Goal: Transaction & Acquisition: Purchase product/service

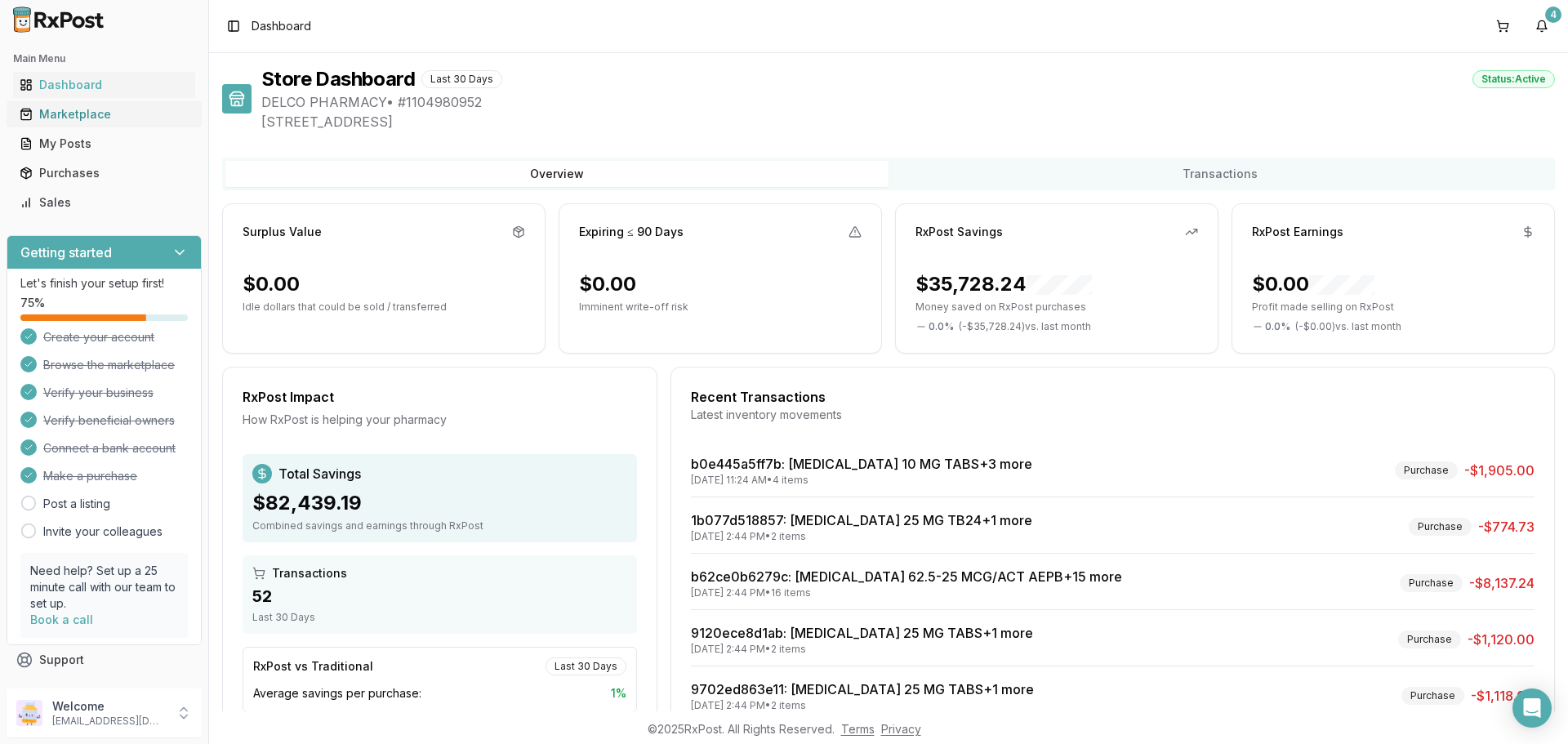
click at [107, 116] on div "Marketplace" at bounding box center [104, 115] width 169 height 16
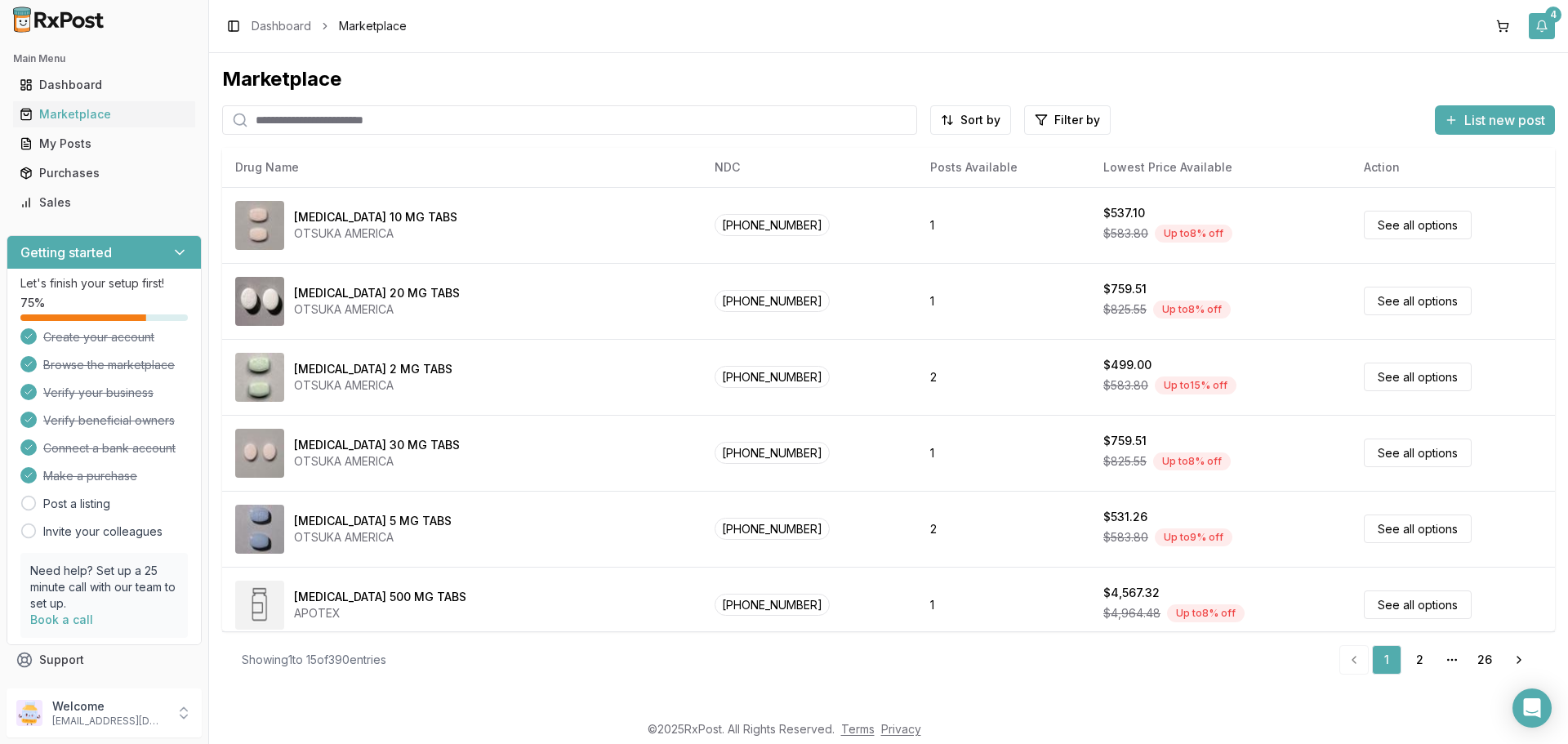
click at [1547, 30] on button "4" at bounding box center [1541, 26] width 27 height 27
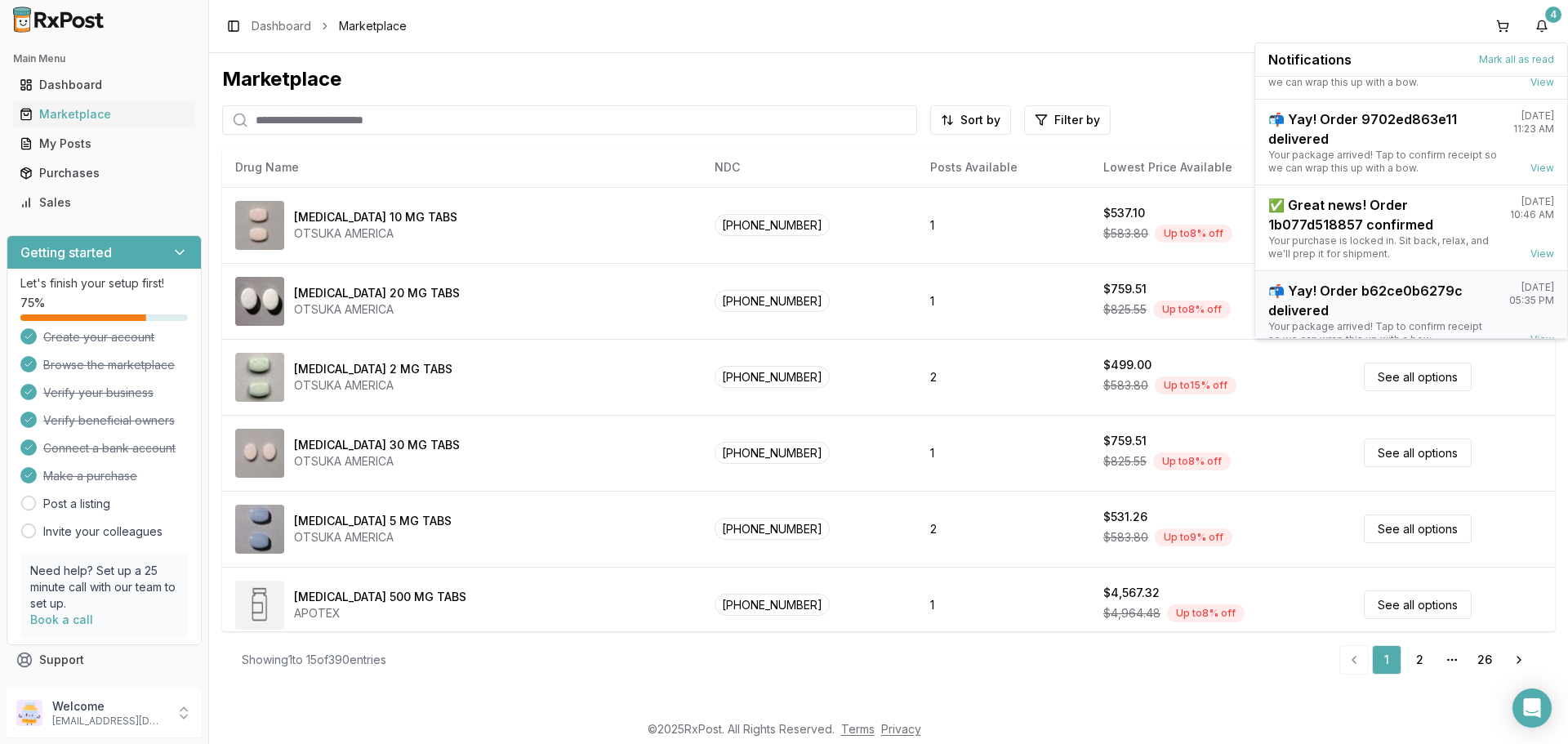
scroll to position [128, 0]
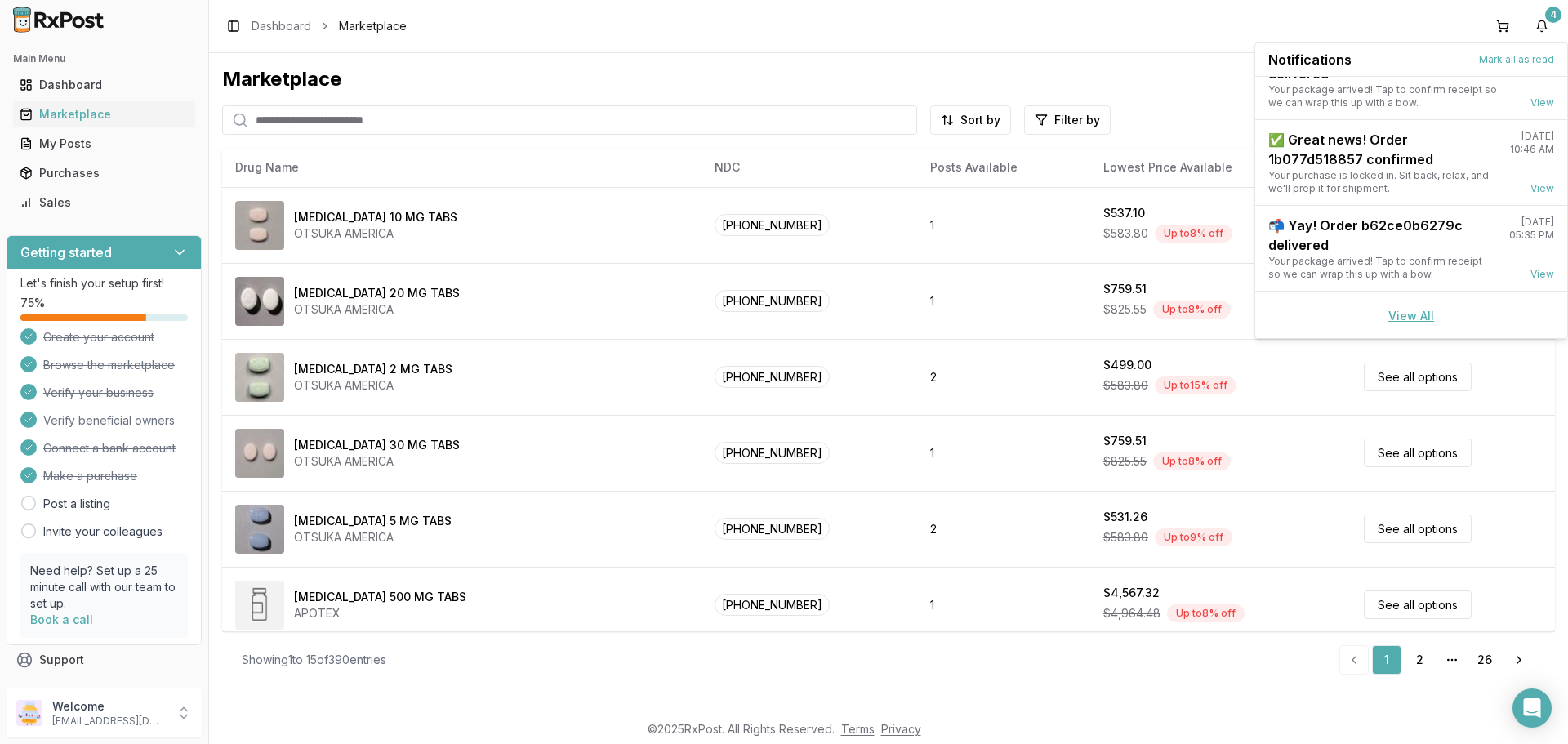
click at [1403, 319] on link "View All" at bounding box center [1411, 315] width 46 height 14
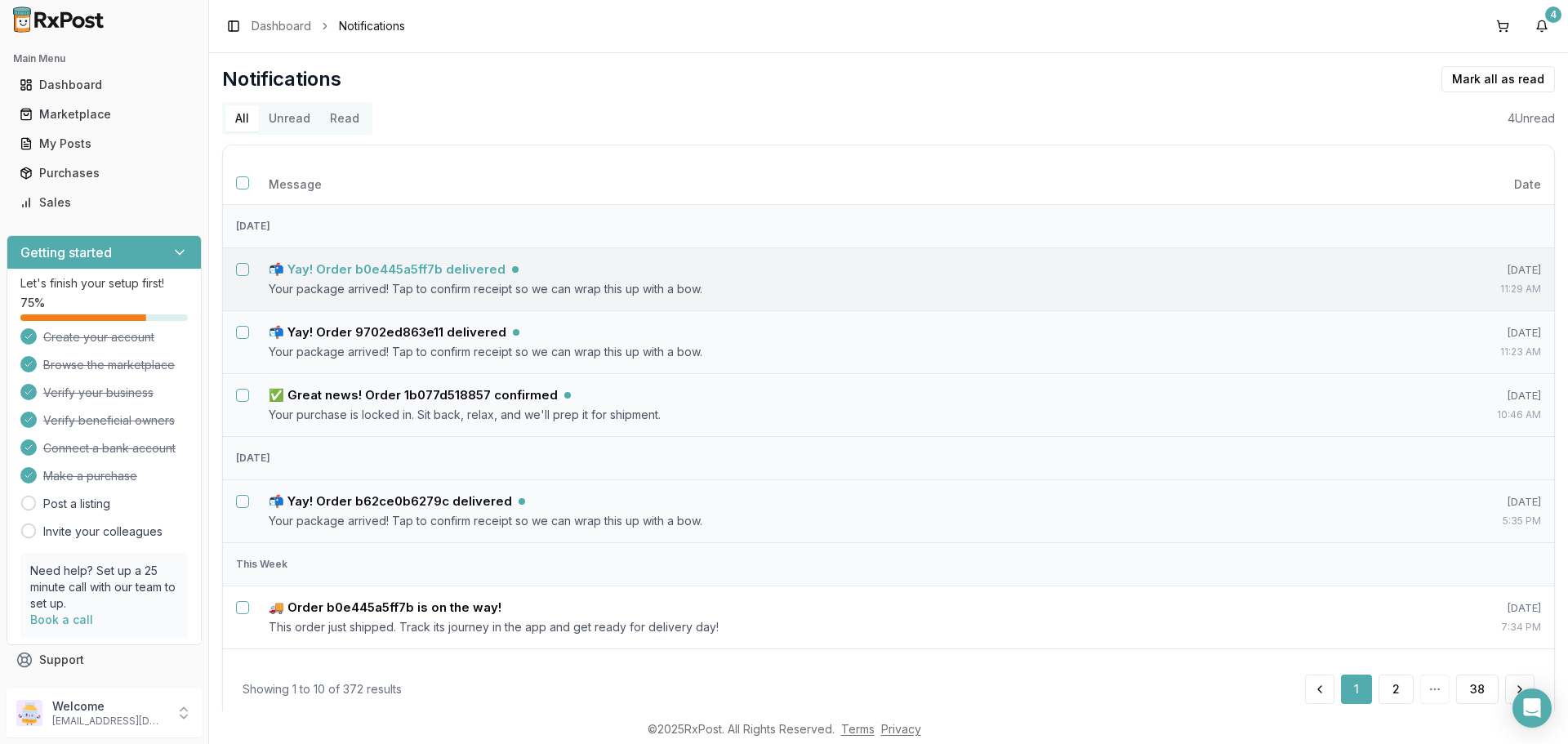
click at [457, 267] on h5 "📬 Yay! Order b0e445a5ff7b delivered" at bounding box center [387, 269] width 236 height 16
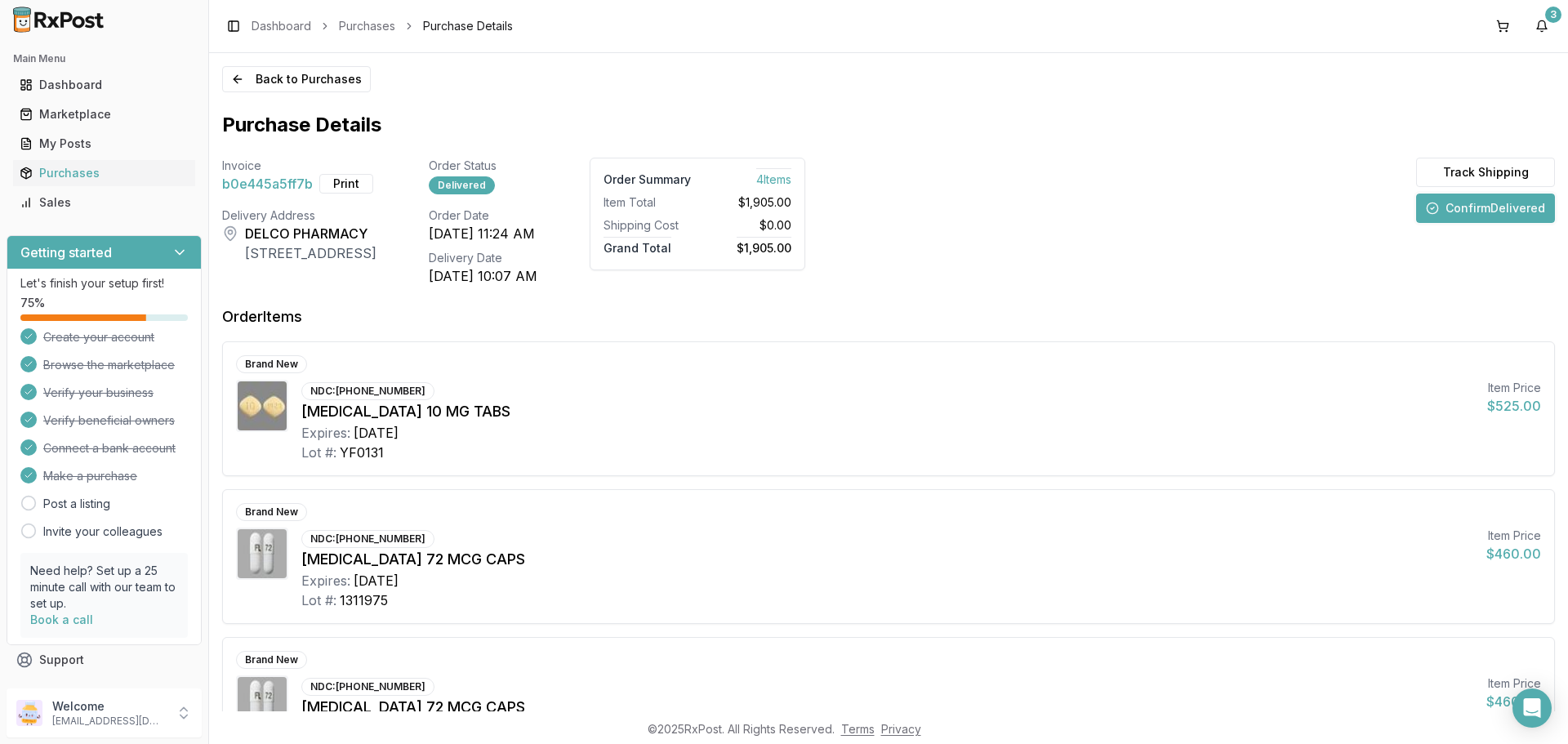
click at [1455, 206] on button "Confirm Delivered" at bounding box center [1485, 208] width 138 height 29
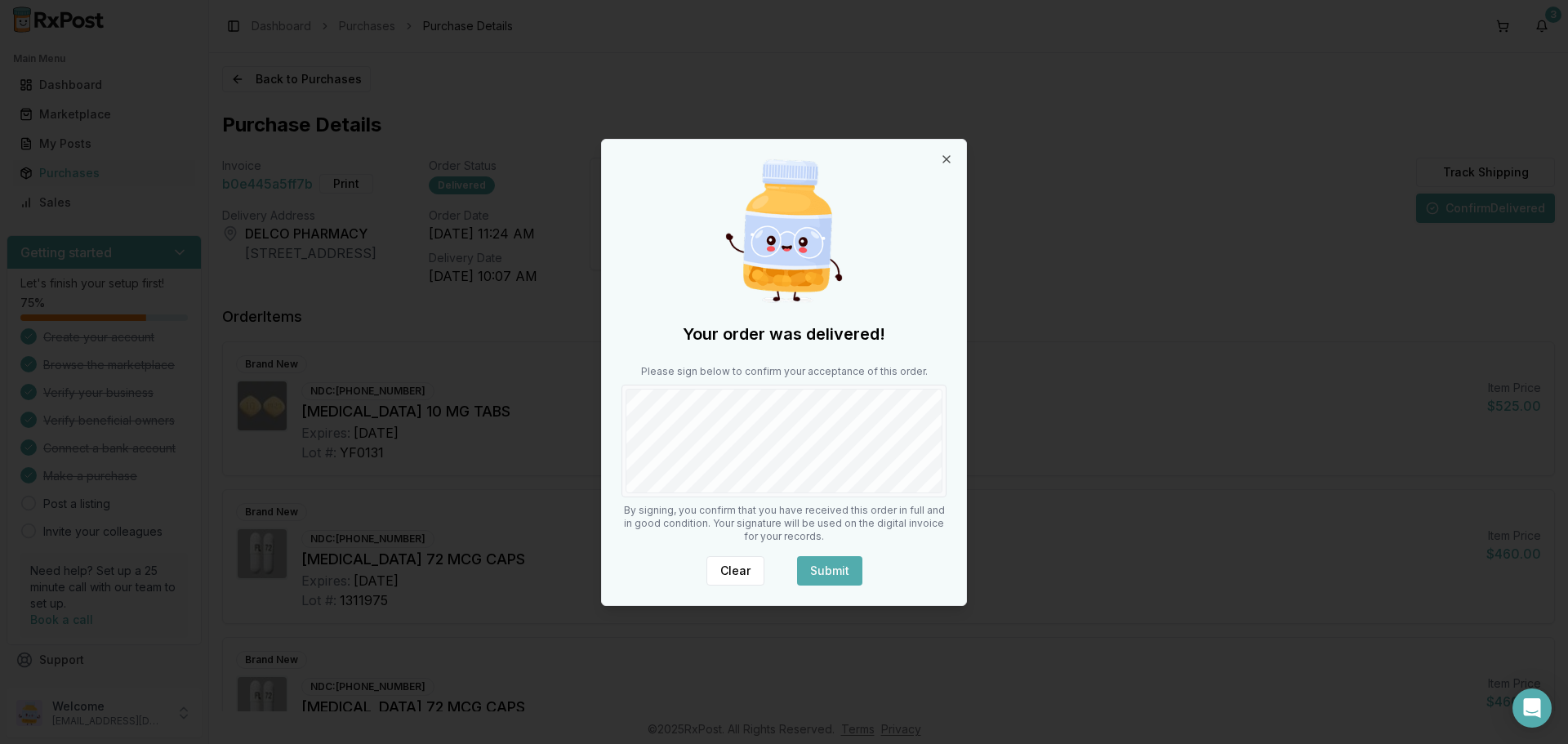
drag, startPoint x: 842, startPoint y: 568, endPoint x: 751, endPoint y: 511, distance: 107.4
click at [841, 568] on button "Submit" at bounding box center [829, 571] width 65 height 29
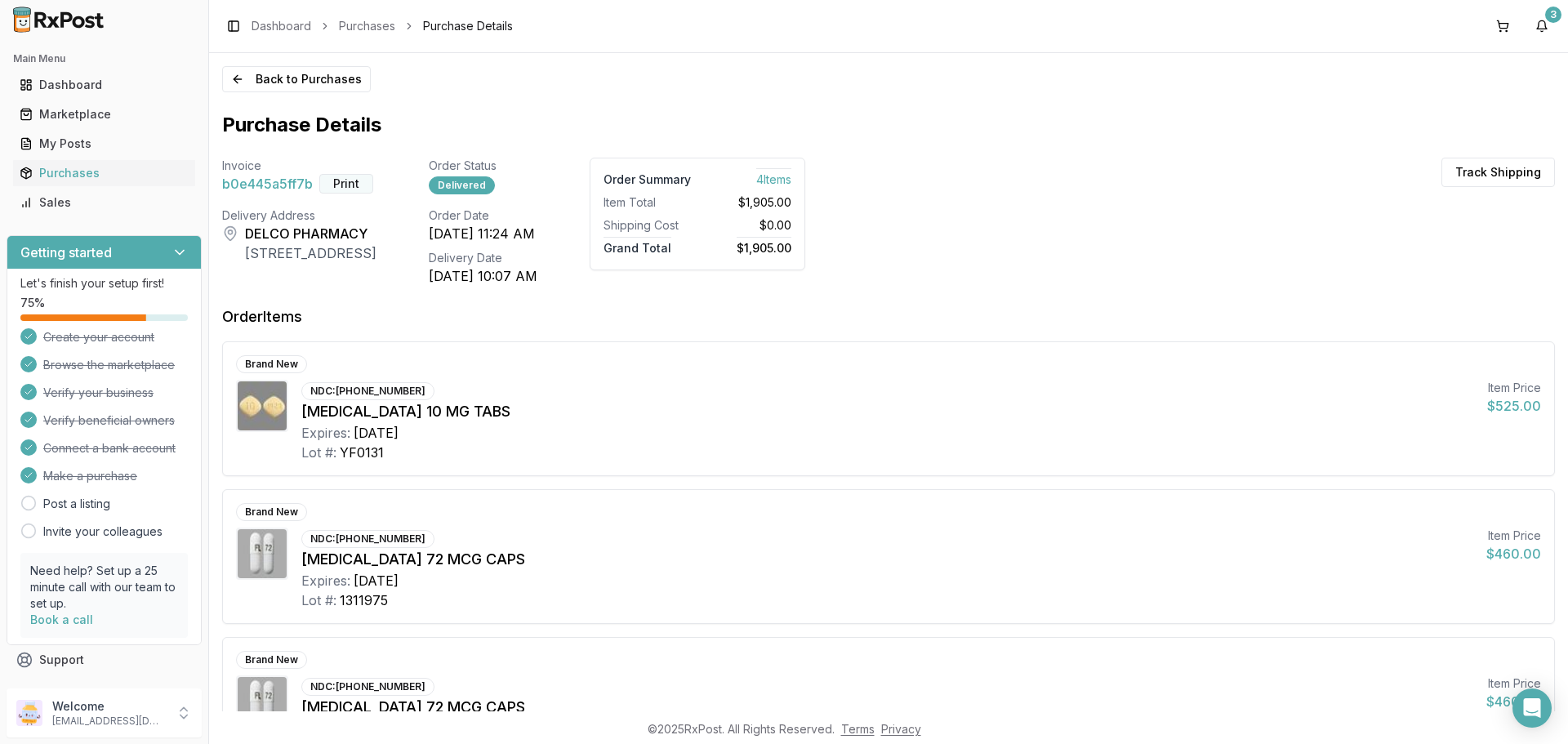
click at [345, 181] on button "Print" at bounding box center [345, 183] width 54 height 19
click at [1537, 30] on button "3" at bounding box center [1541, 26] width 27 height 27
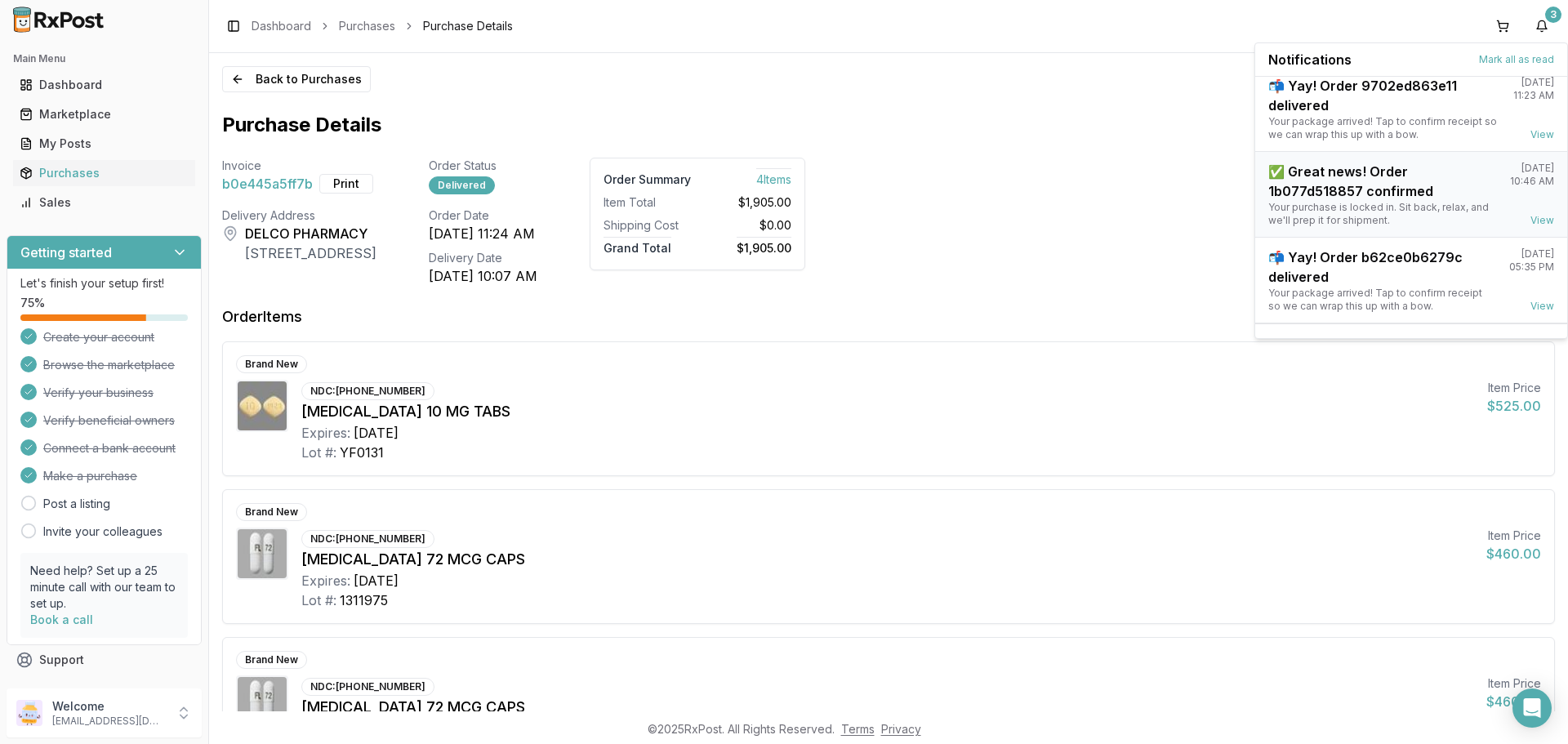
scroll to position [42, 0]
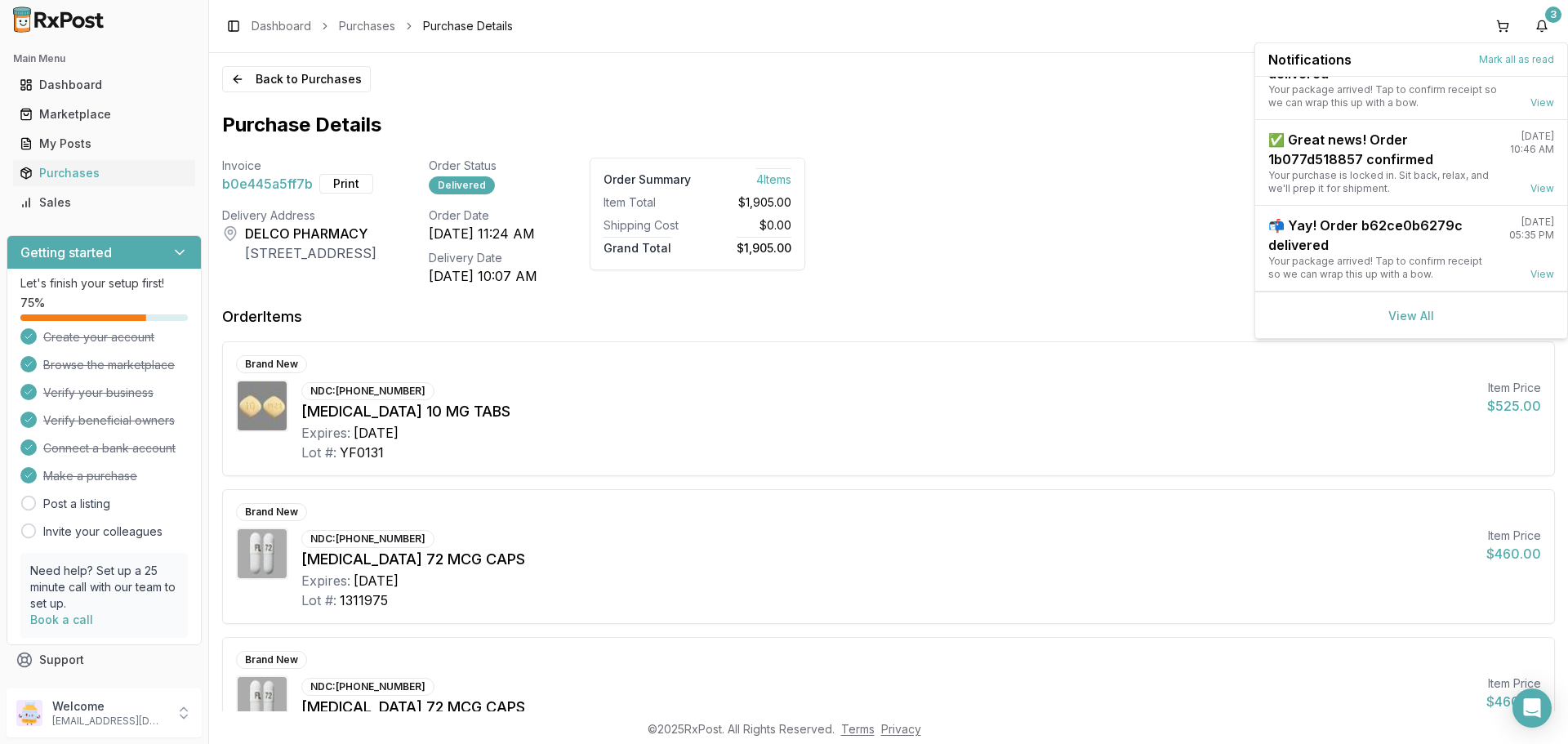
drag, startPoint x: 1412, startPoint y: 317, endPoint x: 1401, endPoint y: 317, distance: 11.0
click at [1410, 317] on link "View All" at bounding box center [1411, 315] width 46 height 14
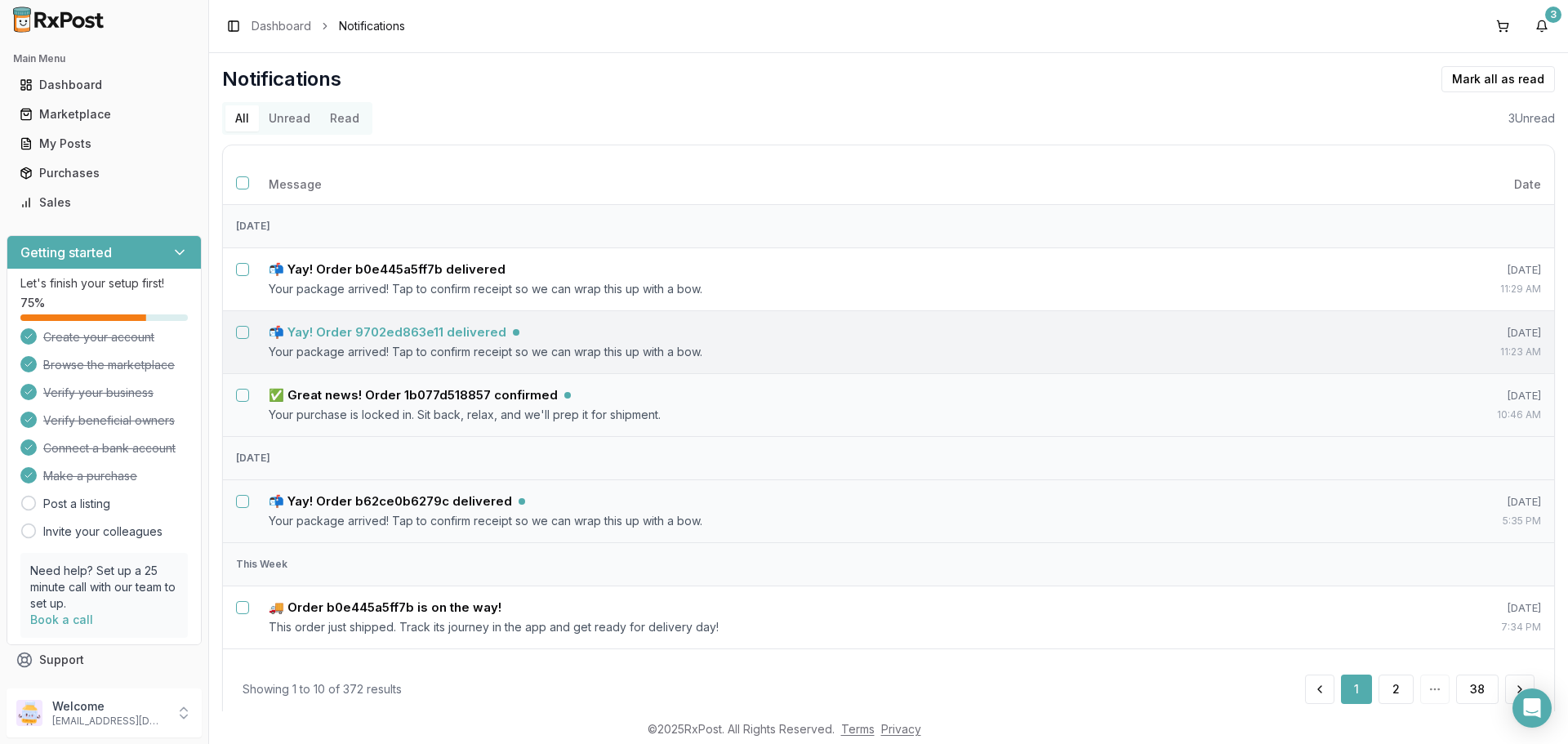
click at [386, 344] on p "Your package arrived! Tap to confirm receipt so we can wrap this up with a bow." at bounding box center [821, 352] width 1106 height 16
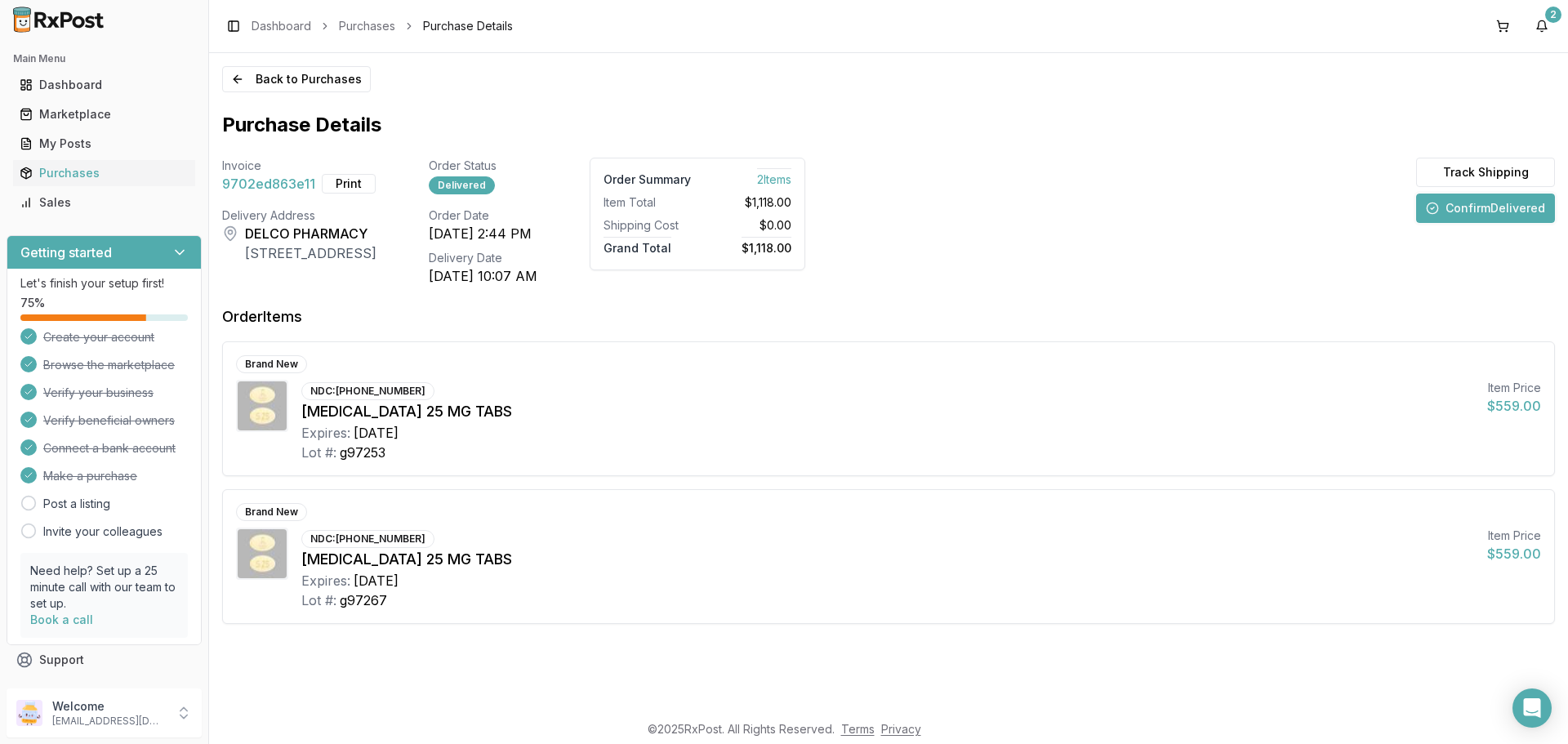
click at [1478, 203] on button "Confirm Delivered" at bounding box center [1485, 208] width 138 height 29
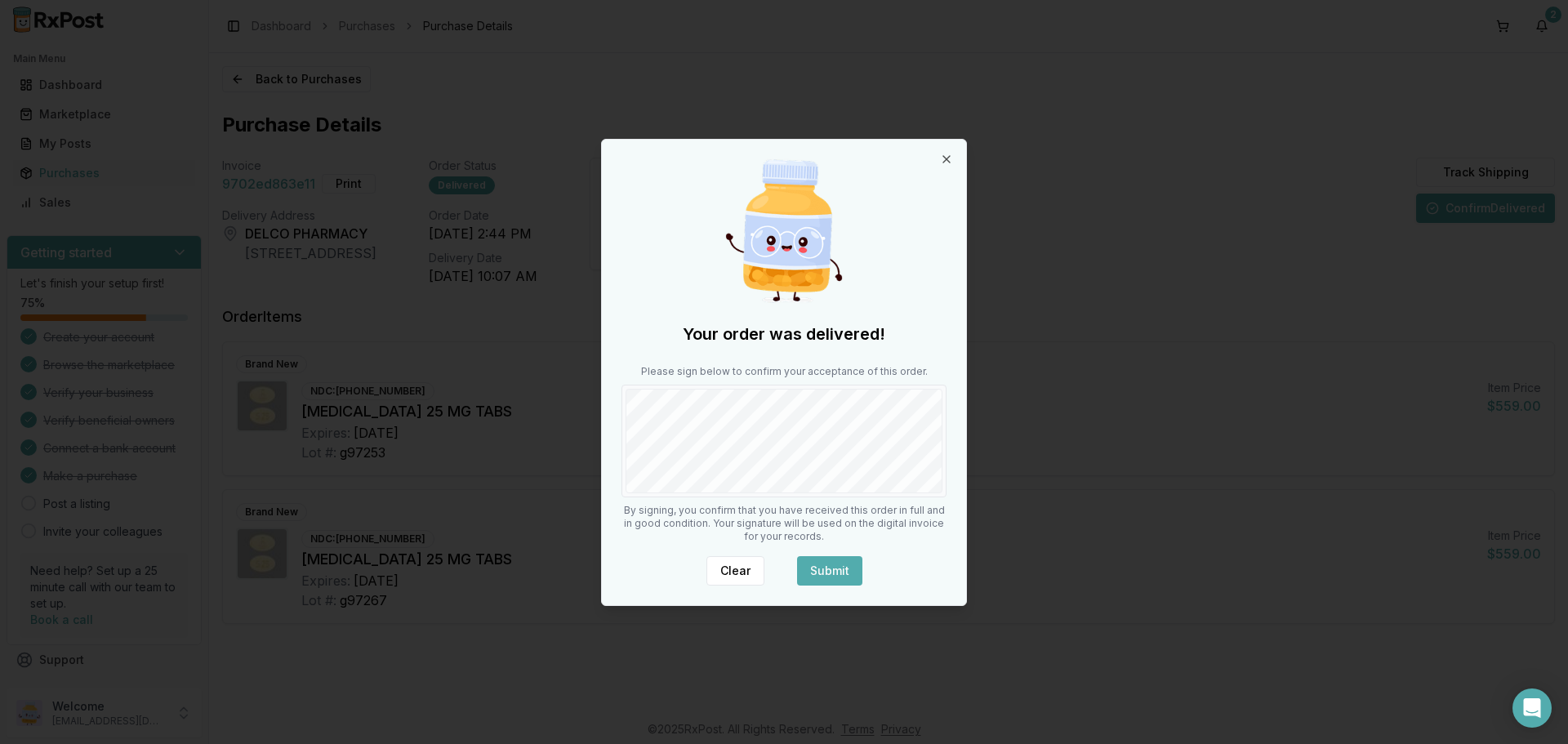
drag, startPoint x: 843, startPoint y: 564, endPoint x: 575, endPoint y: 315, distance: 365.8
click at [842, 556] on button "Submit" at bounding box center [829, 571] width 65 height 29
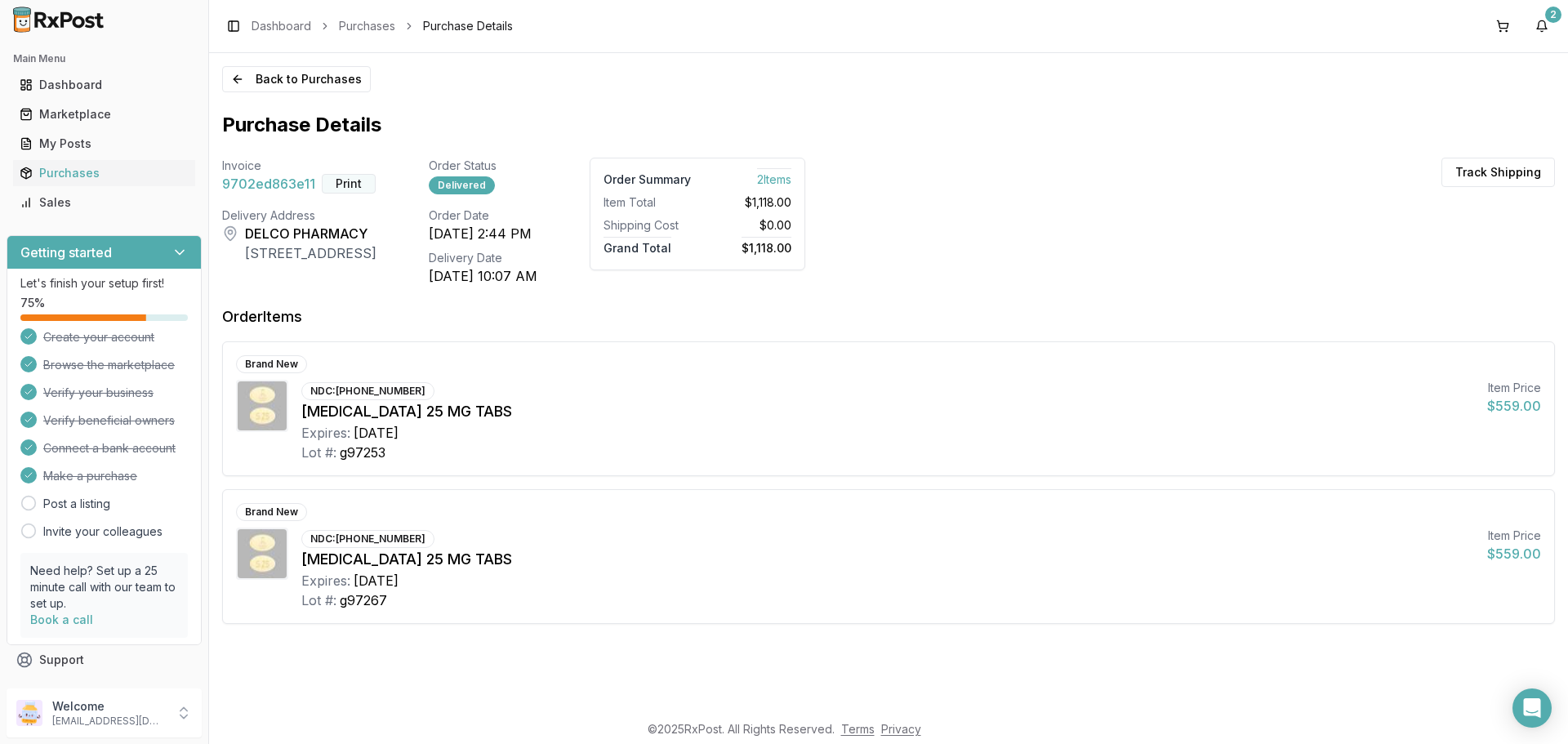
click at [348, 187] on button "Print" at bounding box center [348, 183] width 54 height 19
click at [1556, 28] on div "Toggle Sidebar Dashboard Purchases Purchase Details 2" at bounding box center [888, 26] width 1359 height 52
click at [1542, 26] on button "2" at bounding box center [1541, 26] width 27 height 27
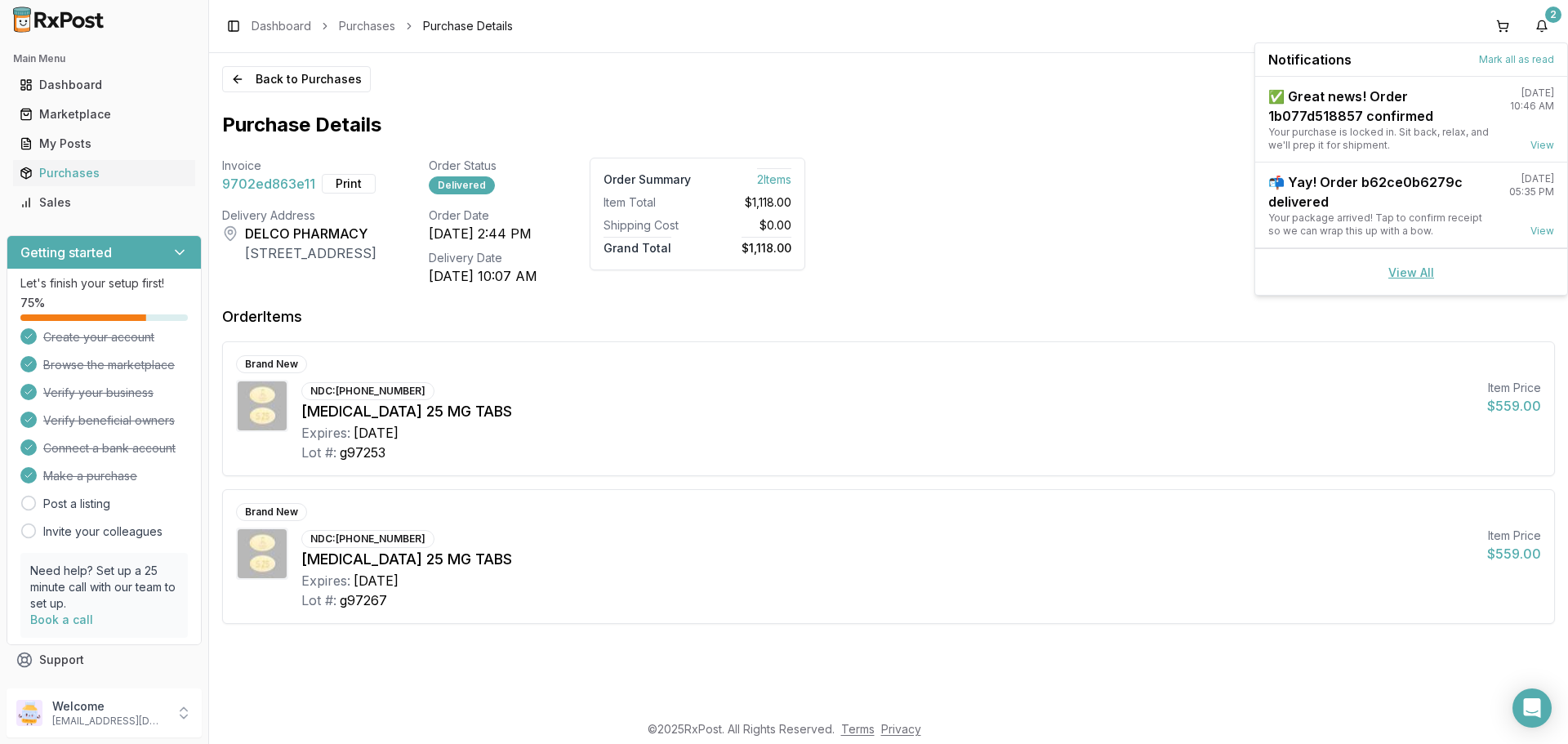
click at [1404, 276] on link "View All" at bounding box center [1411, 272] width 46 height 14
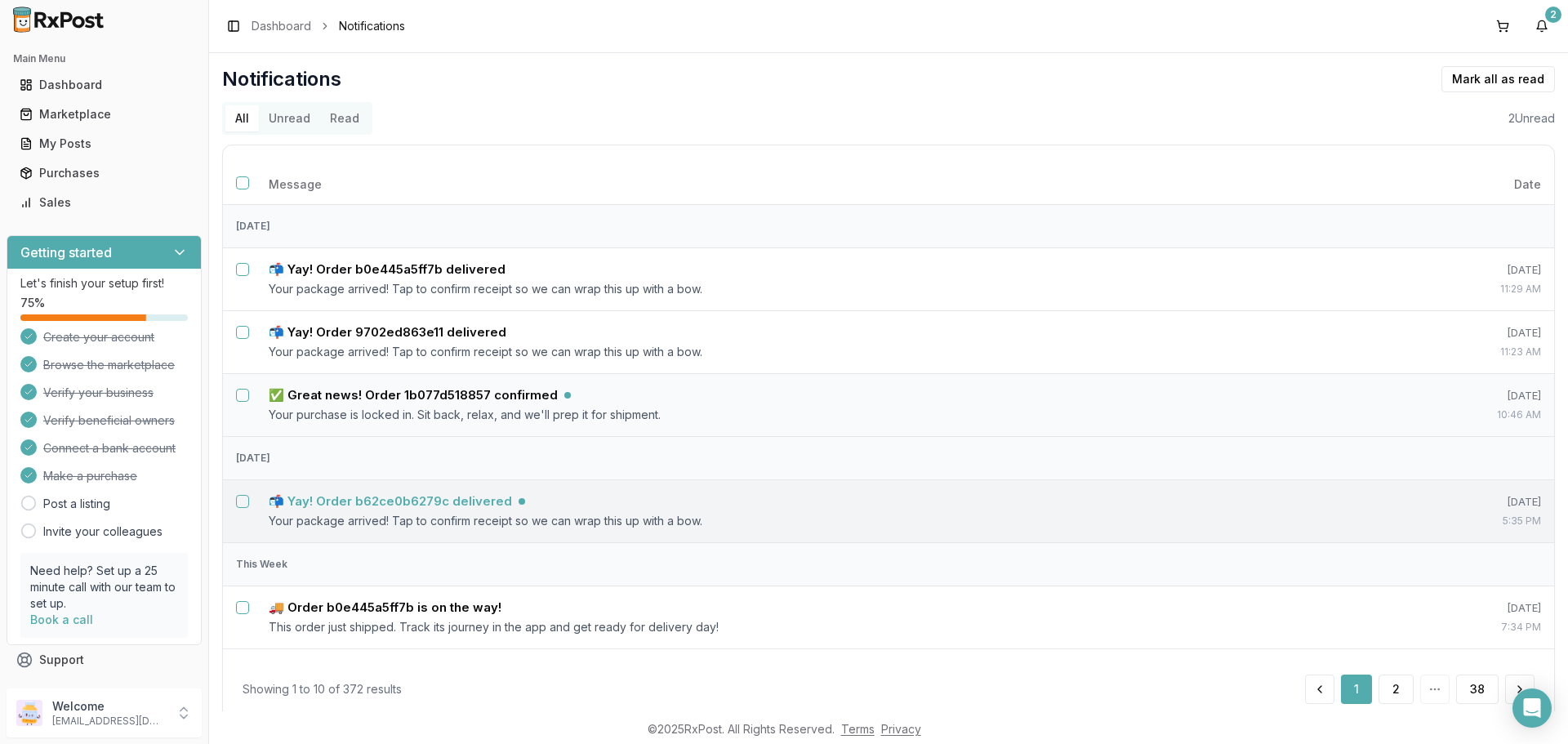
click at [455, 498] on h5 "📬 Yay! Order b62ce0b6279c delivered" at bounding box center [390, 501] width 244 height 16
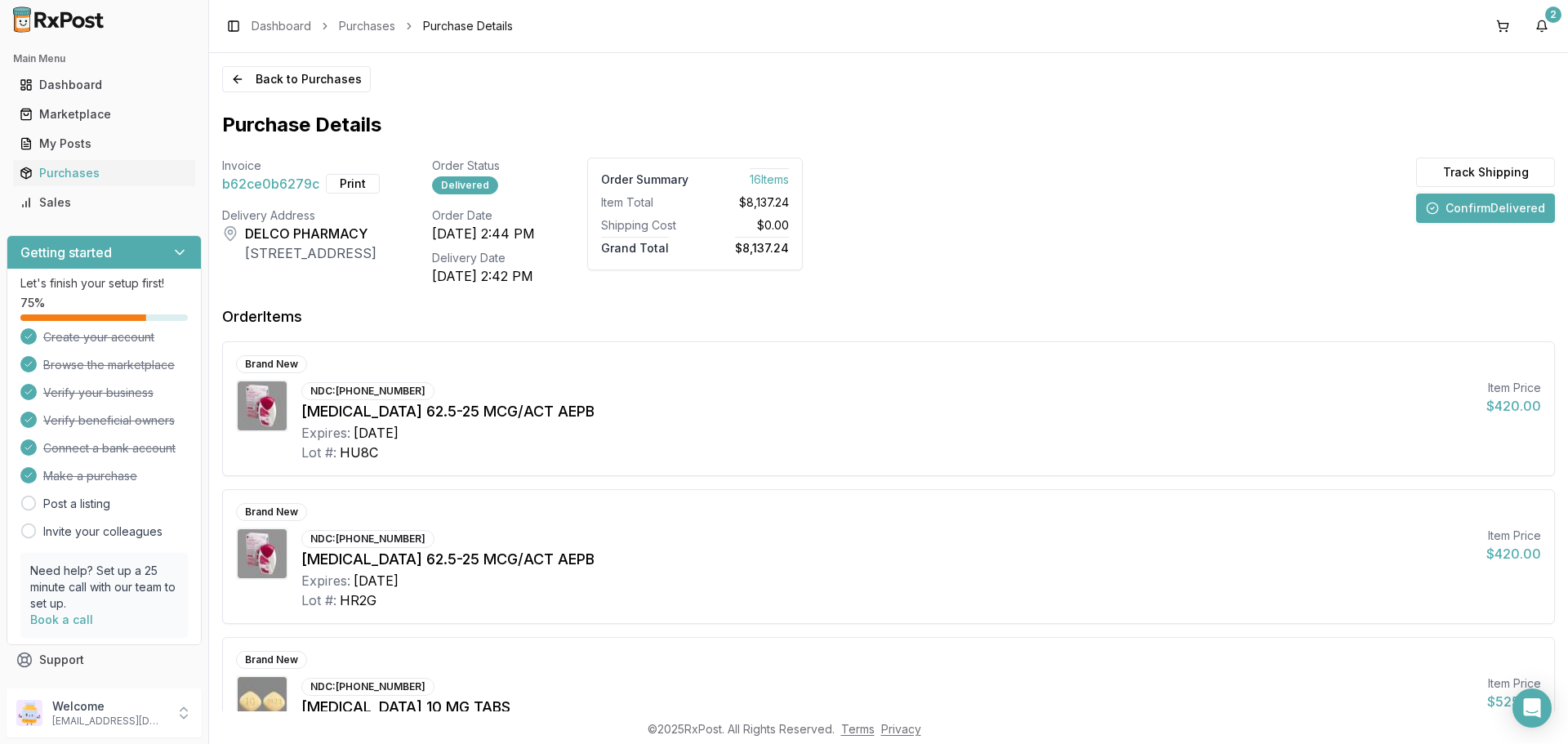
click at [1446, 210] on button "Confirm Delivered" at bounding box center [1485, 208] width 138 height 29
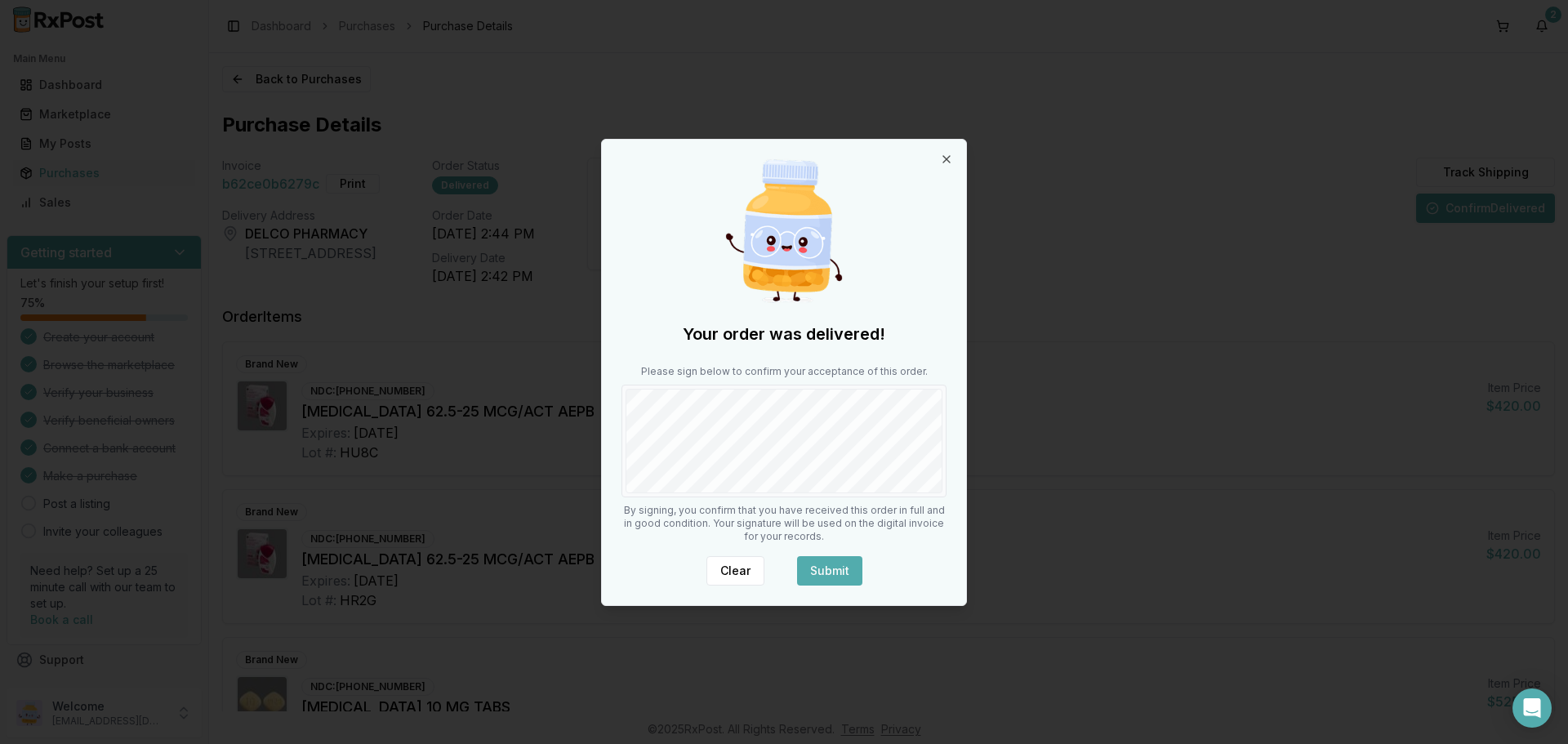
click at [829, 558] on button "Submit" at bounding box center [829, 571] width 65 height 29
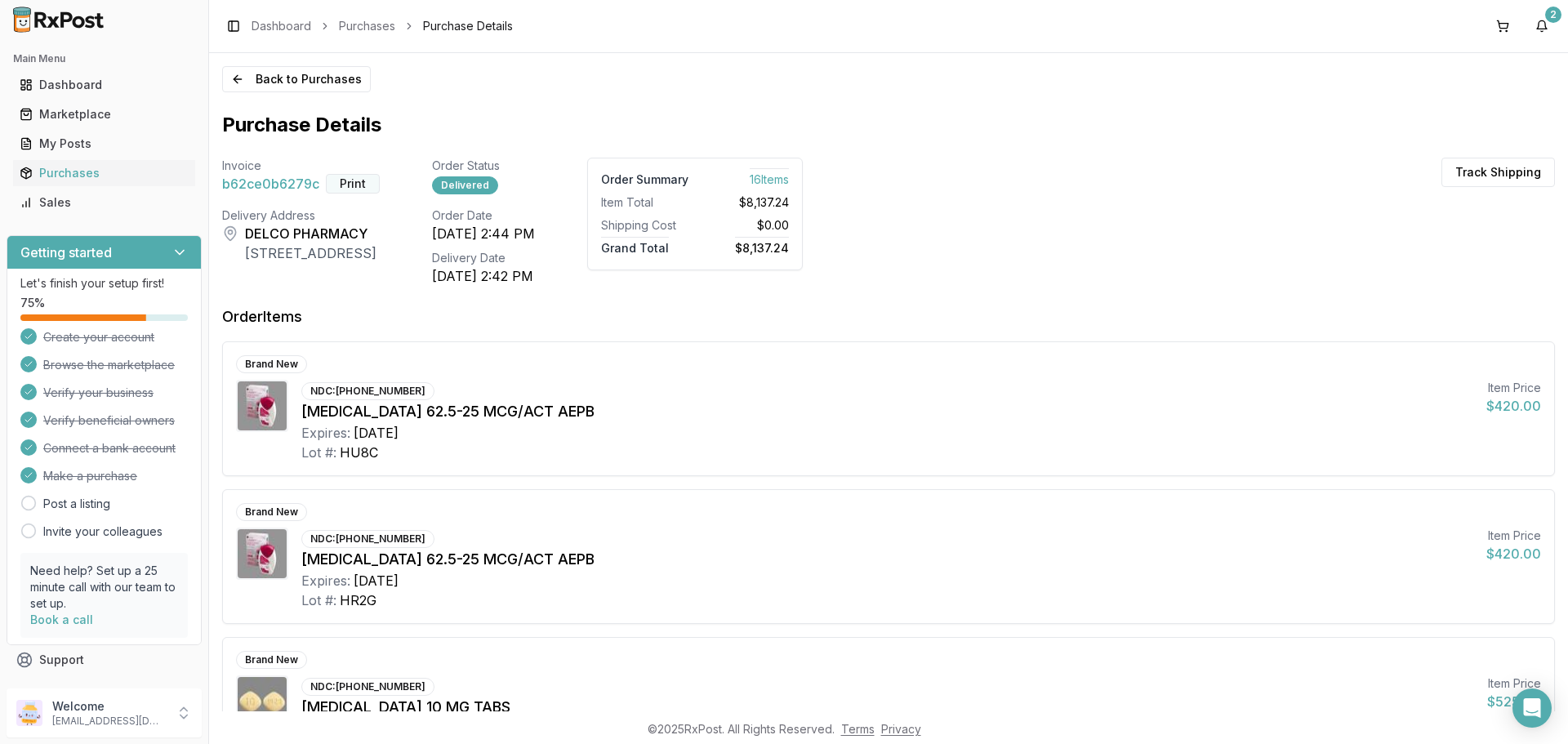
click at [353, 183] on button "Print" at bounding box center [353, 183] width 54 height 19
click at [1538, 25] on button "2" at bounding box center [1541, 26] width 27 height 27
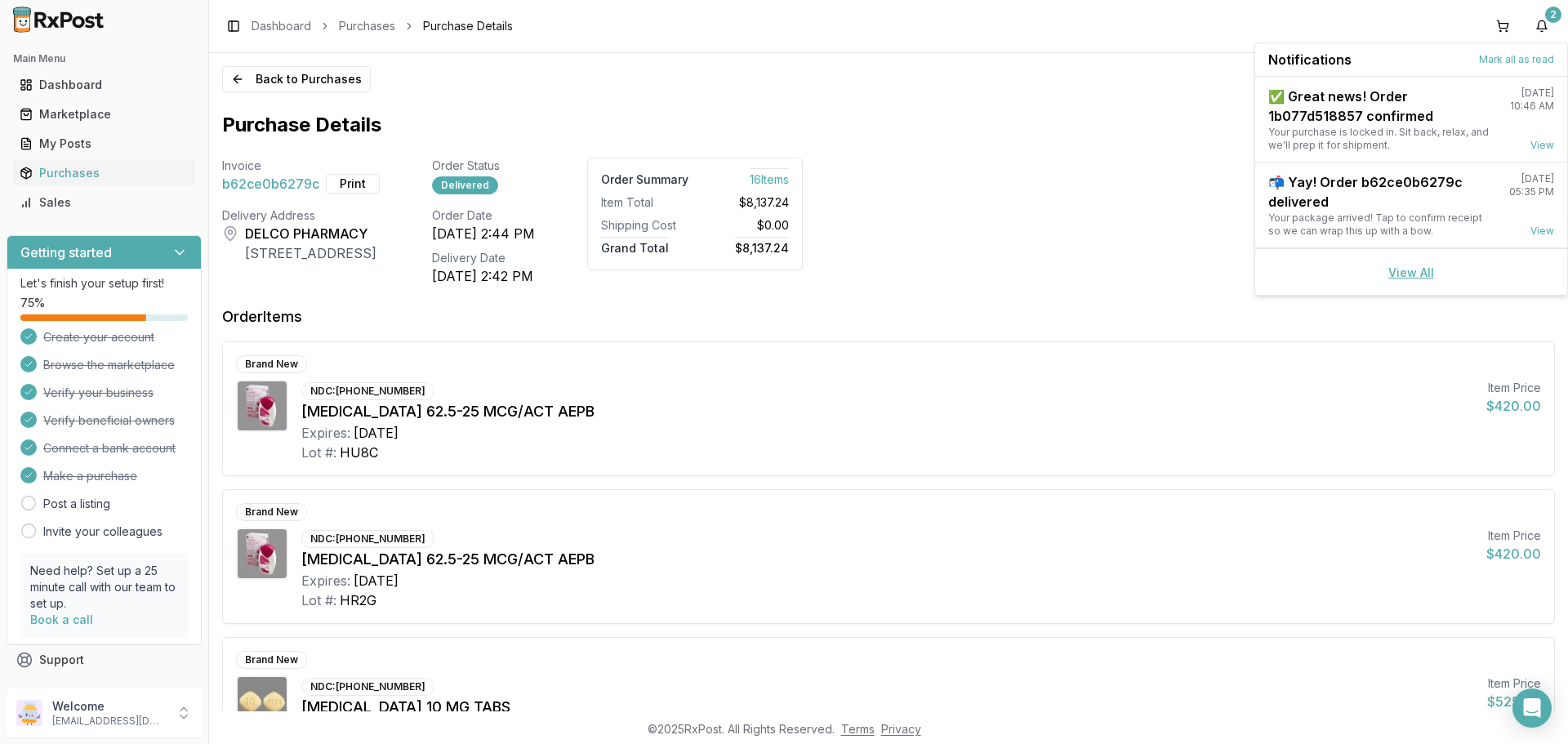
click at [1398, 275] on link "View All" at bounding box center [1411, 272] width 46 height 14
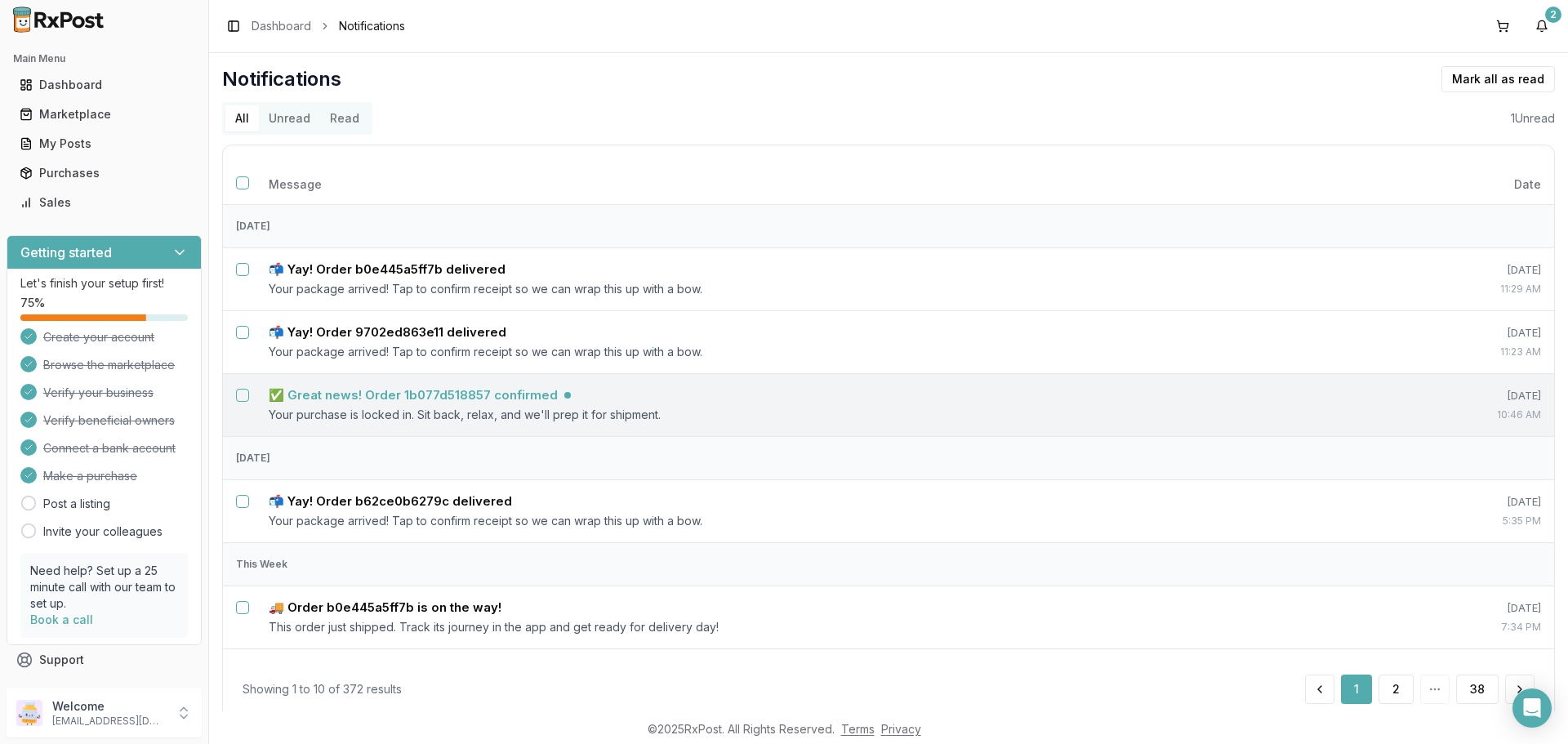
click at [472, 403] on td "✅ Great news! Order 1b077d518857 confirmed Your purchase is locked in. Sit back…" at bounding box center [821, 404] width 1132 height 63
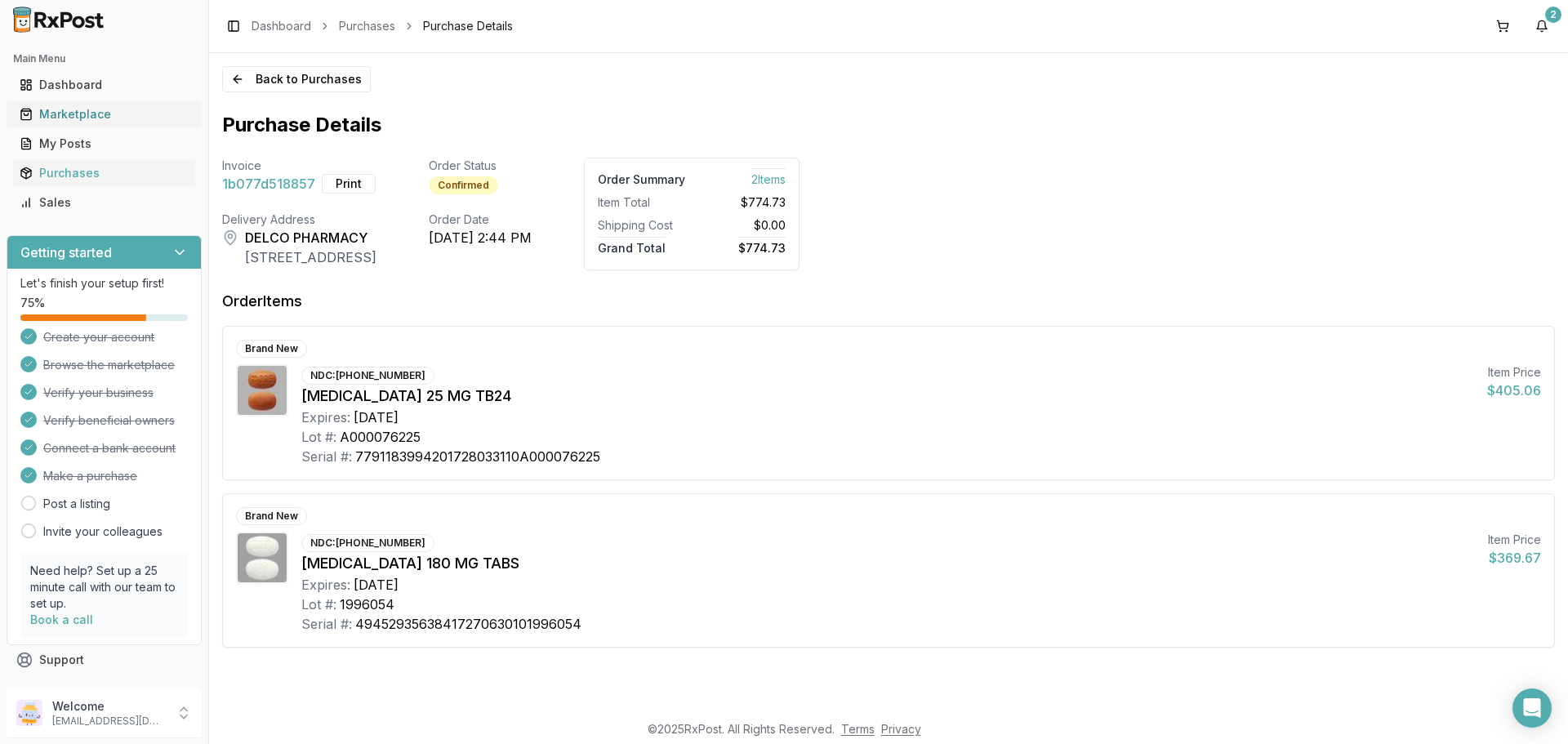
click at [69, 116] on div "Marketplace" at bounding box center [104, 115] width 169 height 16
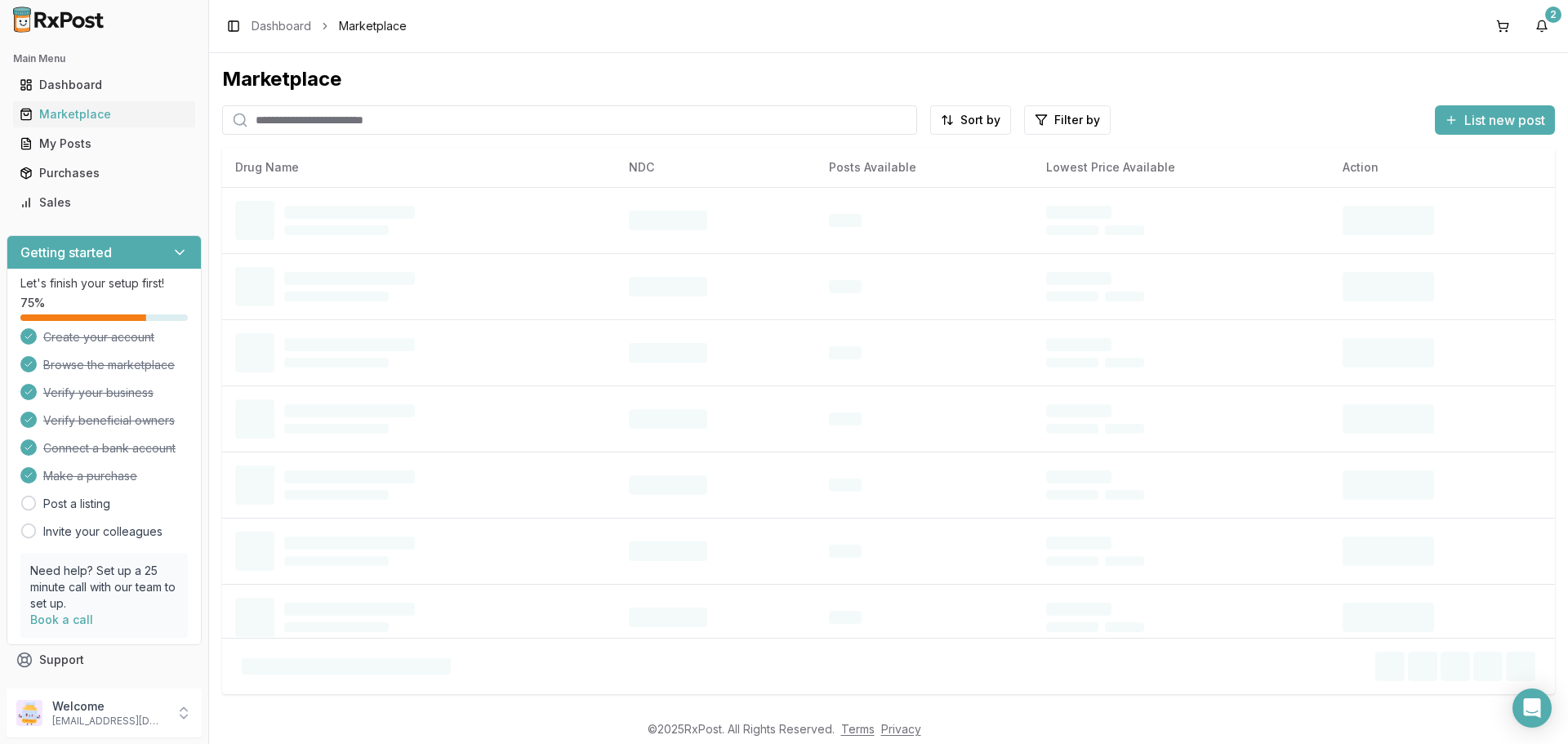
click at [337, 119] on input "search" at bounding box center [569, 120] width 695 height 29
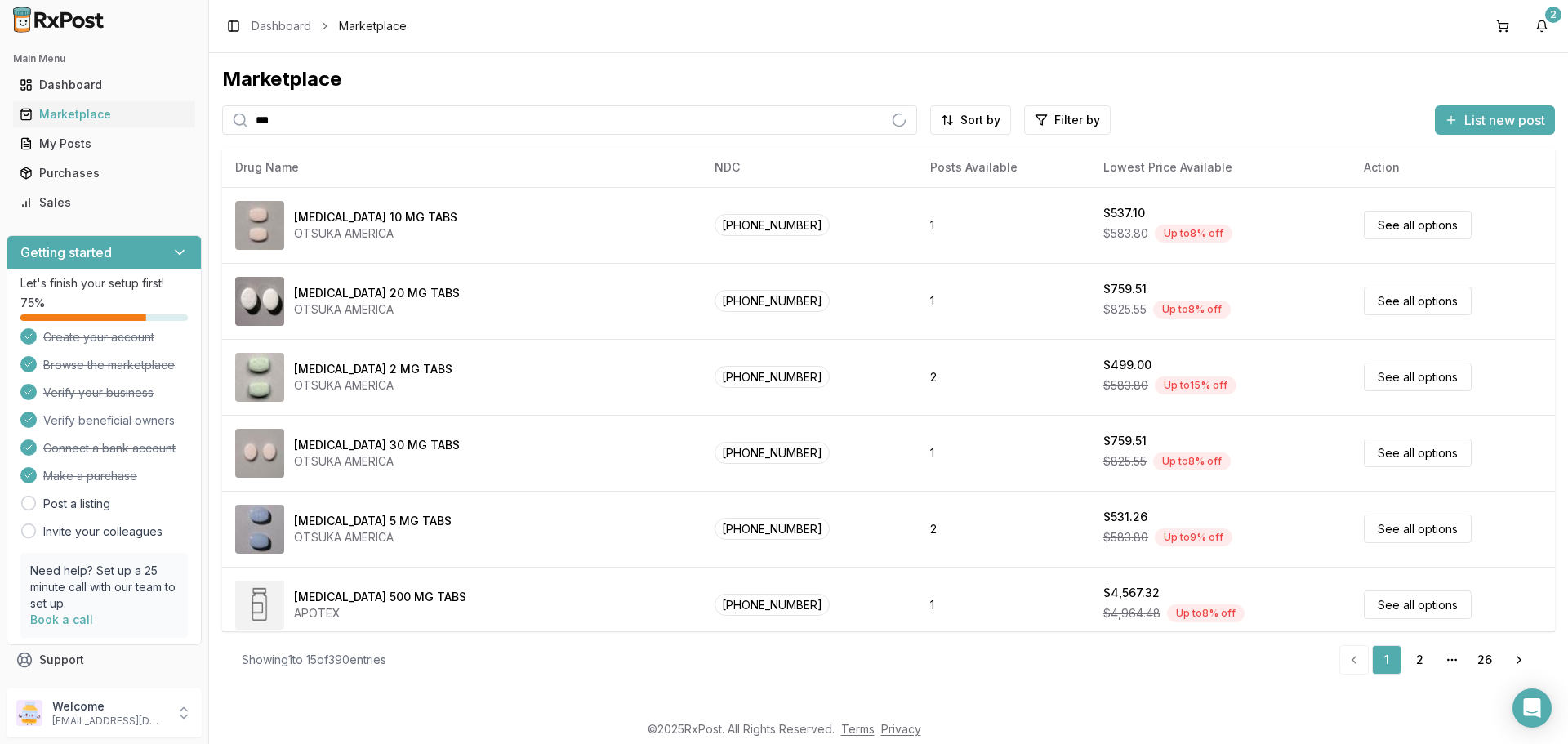
type input "*******"
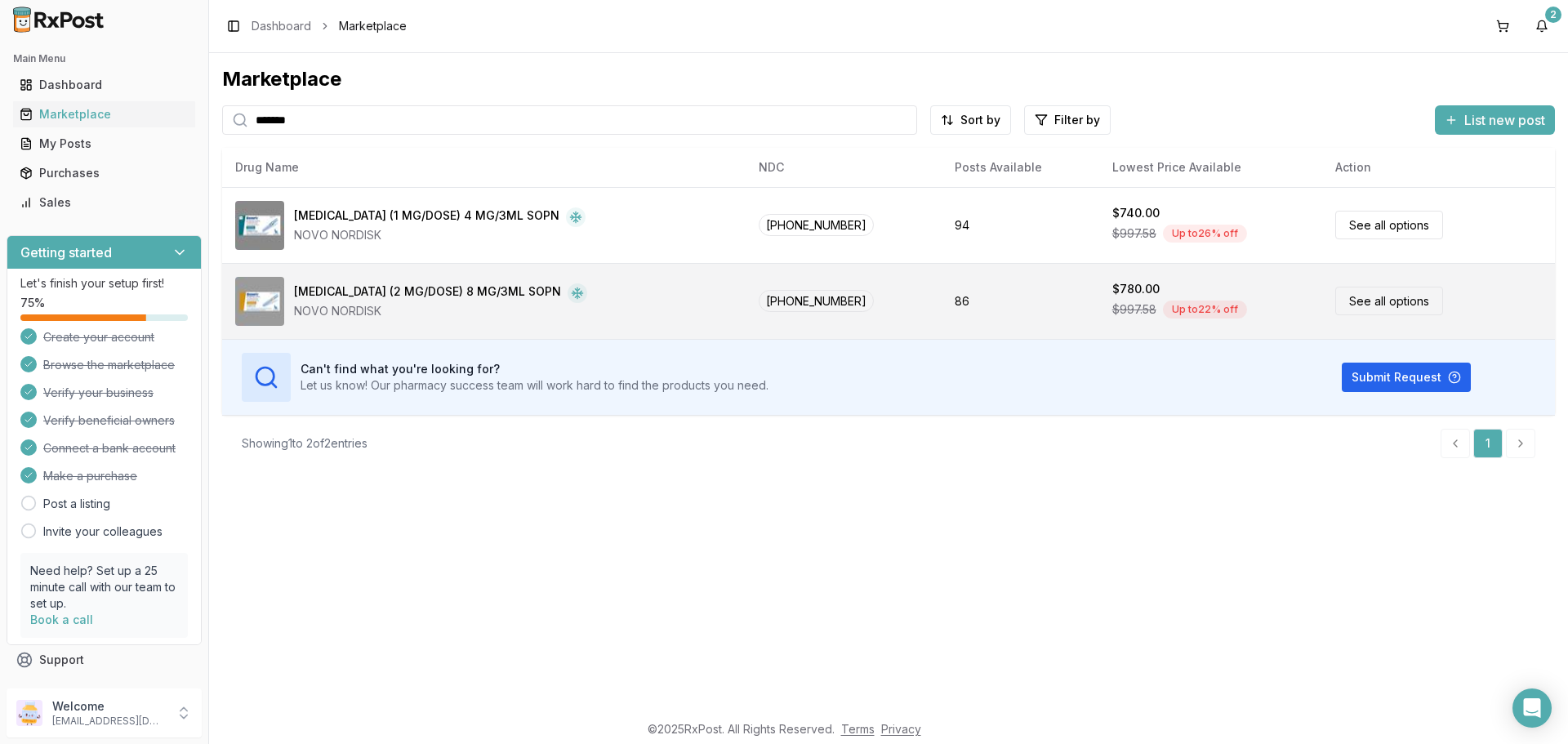
click at [1354, 304] on link "See all options" at bounding box center [1389, 301] width 108 height 28
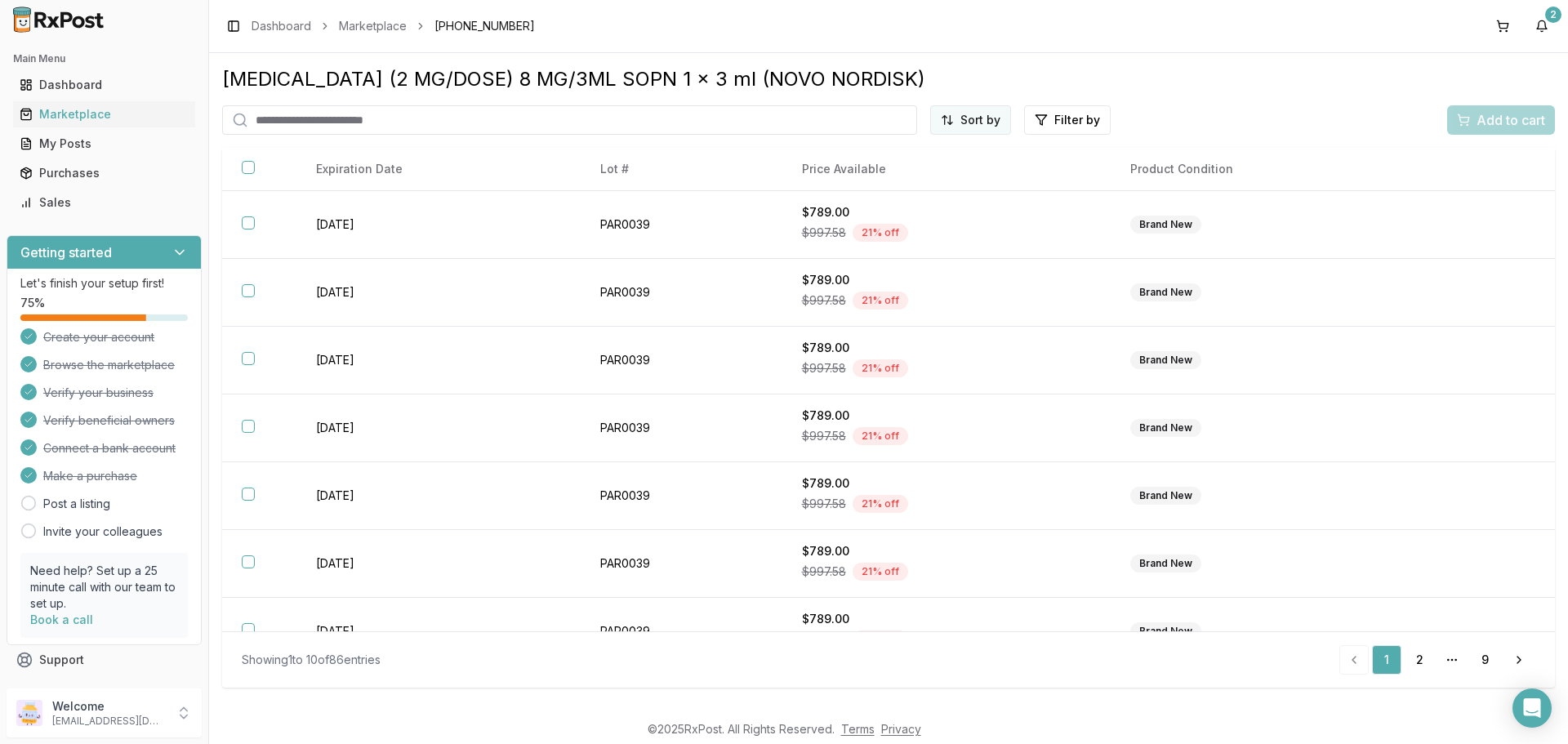
click at [992, 126] on html "Main Menu Dashboard Marketplace My Posts Purchases Sales Getting started Let's …" at bounding box center [784, 372] width 1568 height 744
click at [898, 177] on div "Price (Low to High)" at bounding box center [930, 181] width 155 height 27
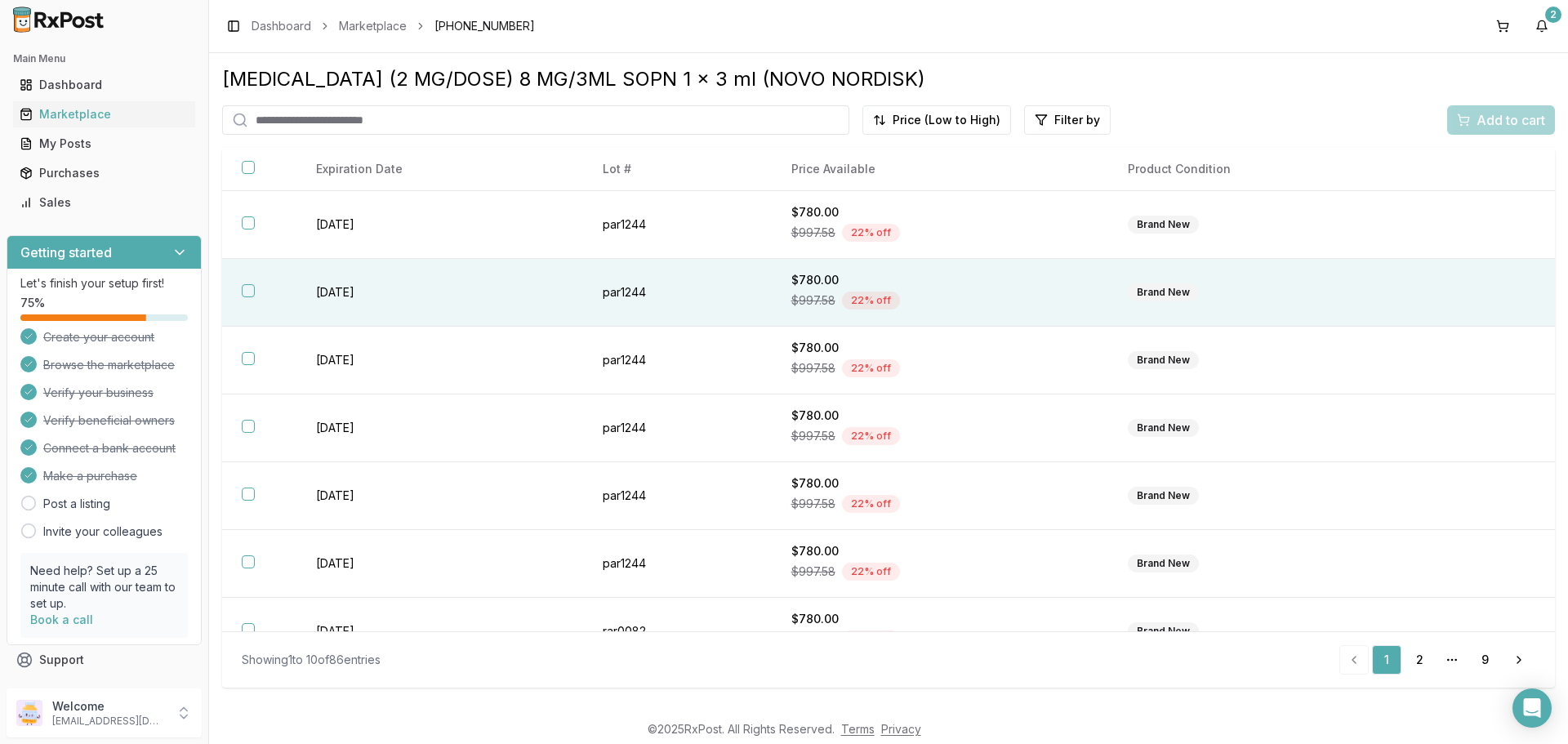
drag, startPoint x: 245, startPoint y: 225, endPoint x: 249, endPoint y: 276, distance: 51.2
click at [245, 227] on button "button" at bounding box center [248, 223] width 13 height 13
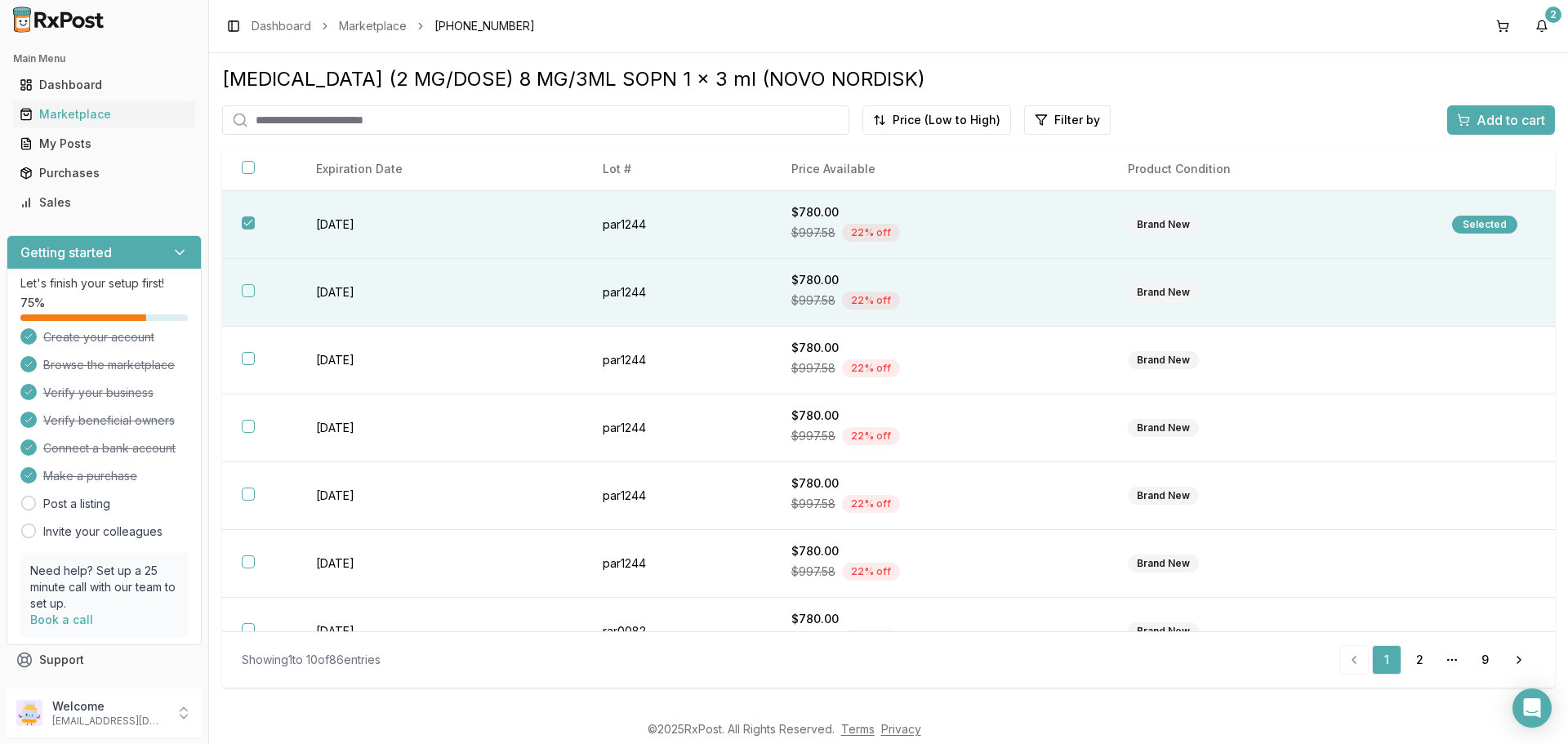
click at [250, 285] on button "button" at bounding box center [248, 290] width 13 height 13
click at [1473, 121] on div "Add to cart" at bounding box center [1501, 119] width 88 height 19
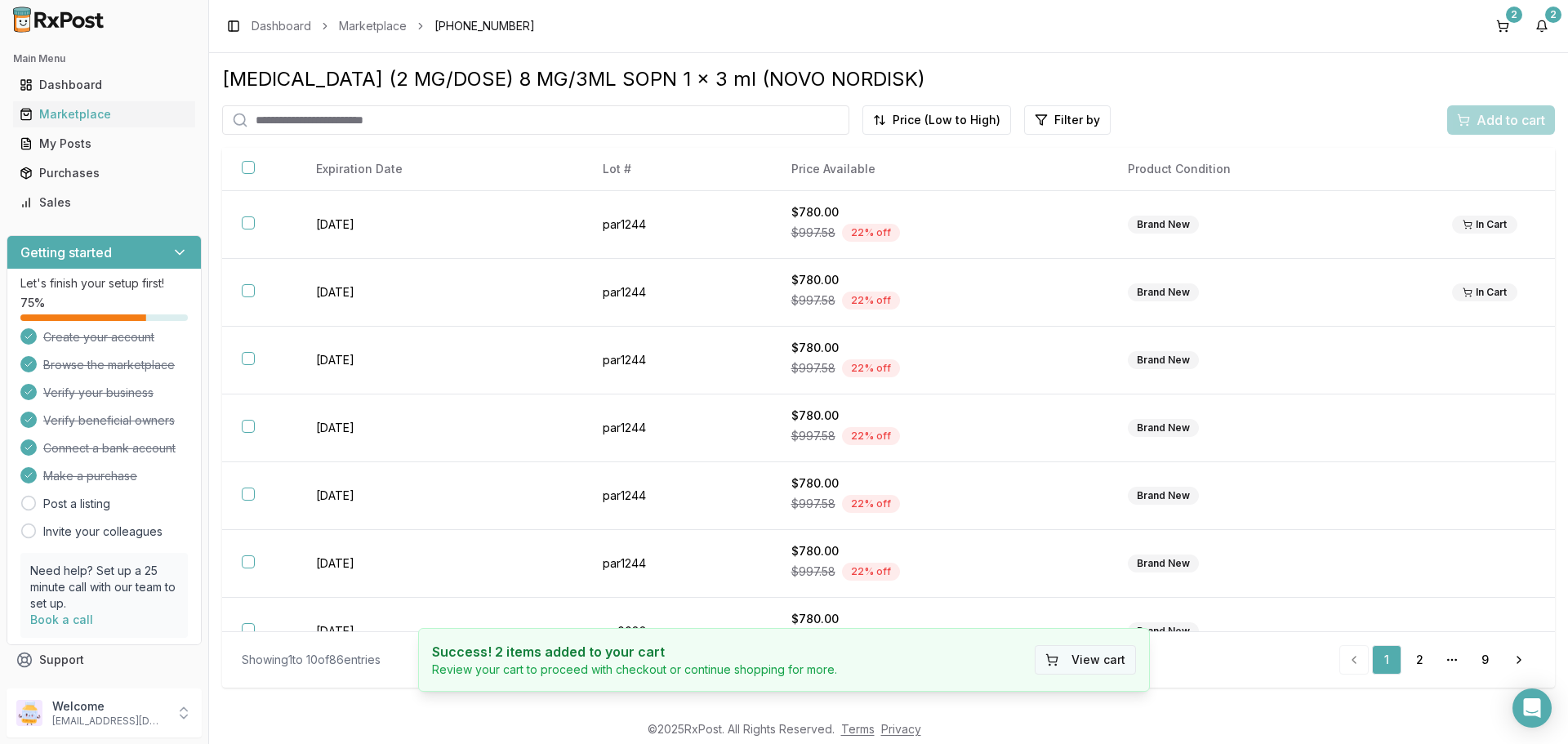
click at [1093, 661] on button "View cart" at bounding box center [1085, 660] width 101 height 29
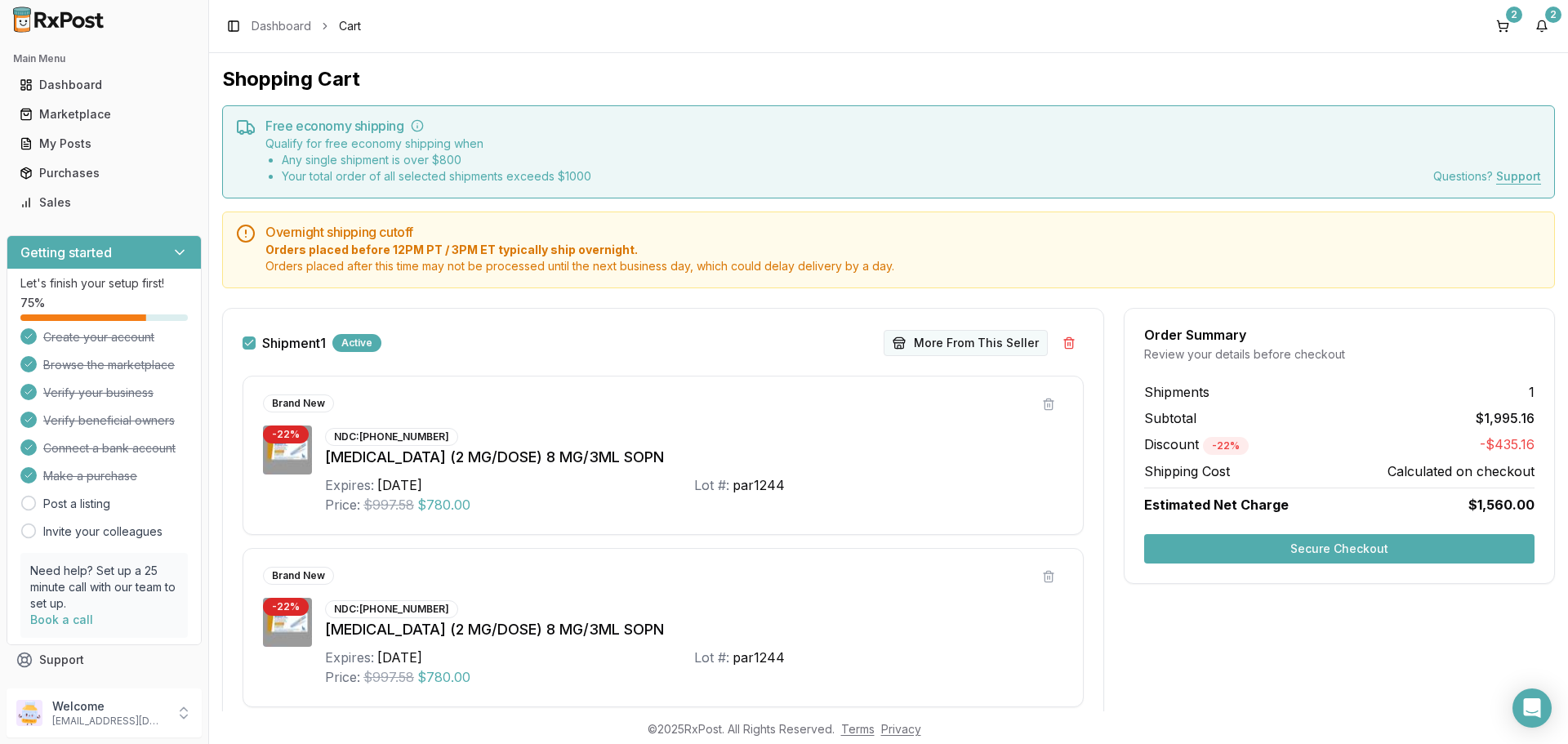
click at [993, 348] on button "More From This Seller" at bounding box center [965, 343] width 164 height 27
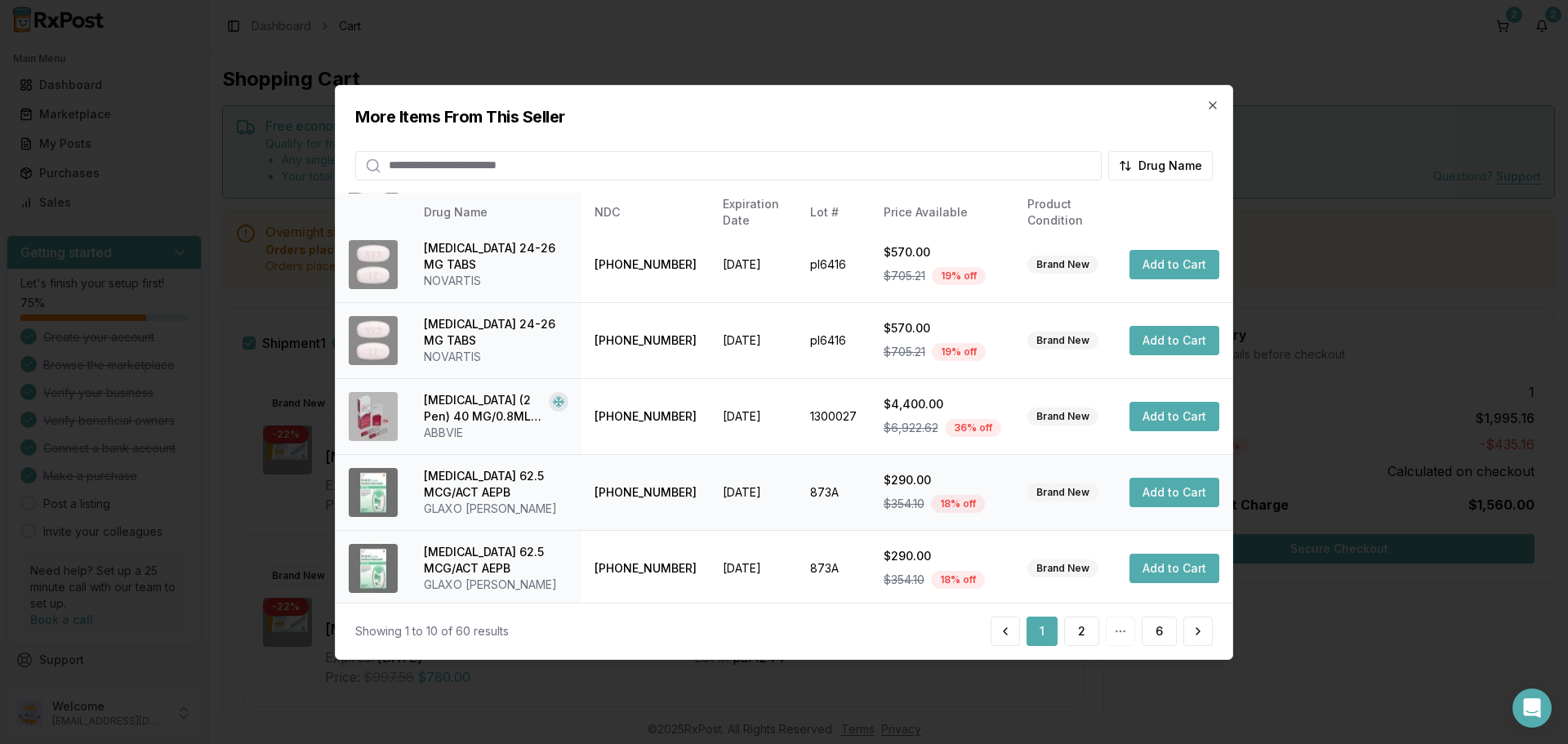
scroll to position [163, 0]
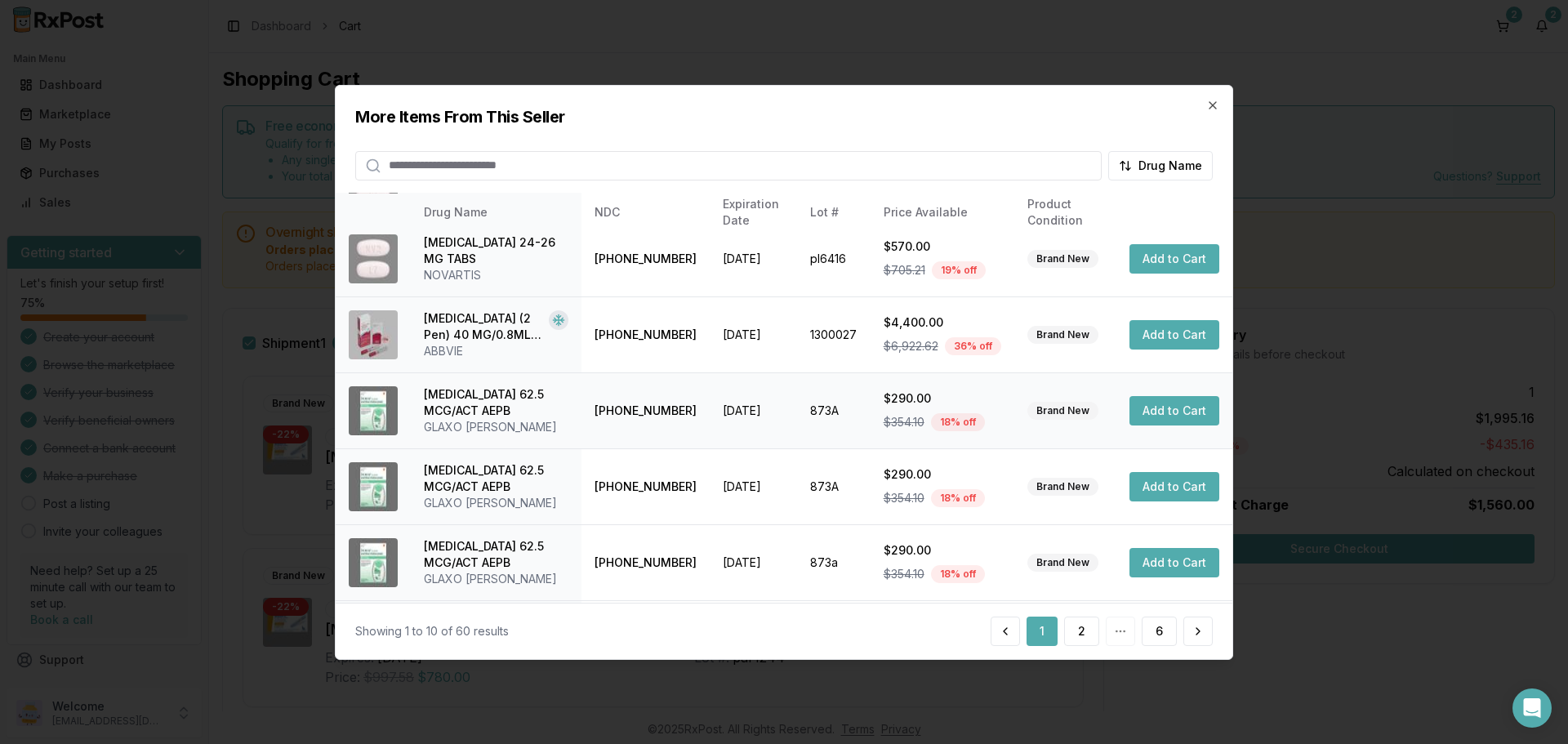
click at [1164, 410] on button "Add to Cart" at bounding box center [1174, 410] width 90 height 29
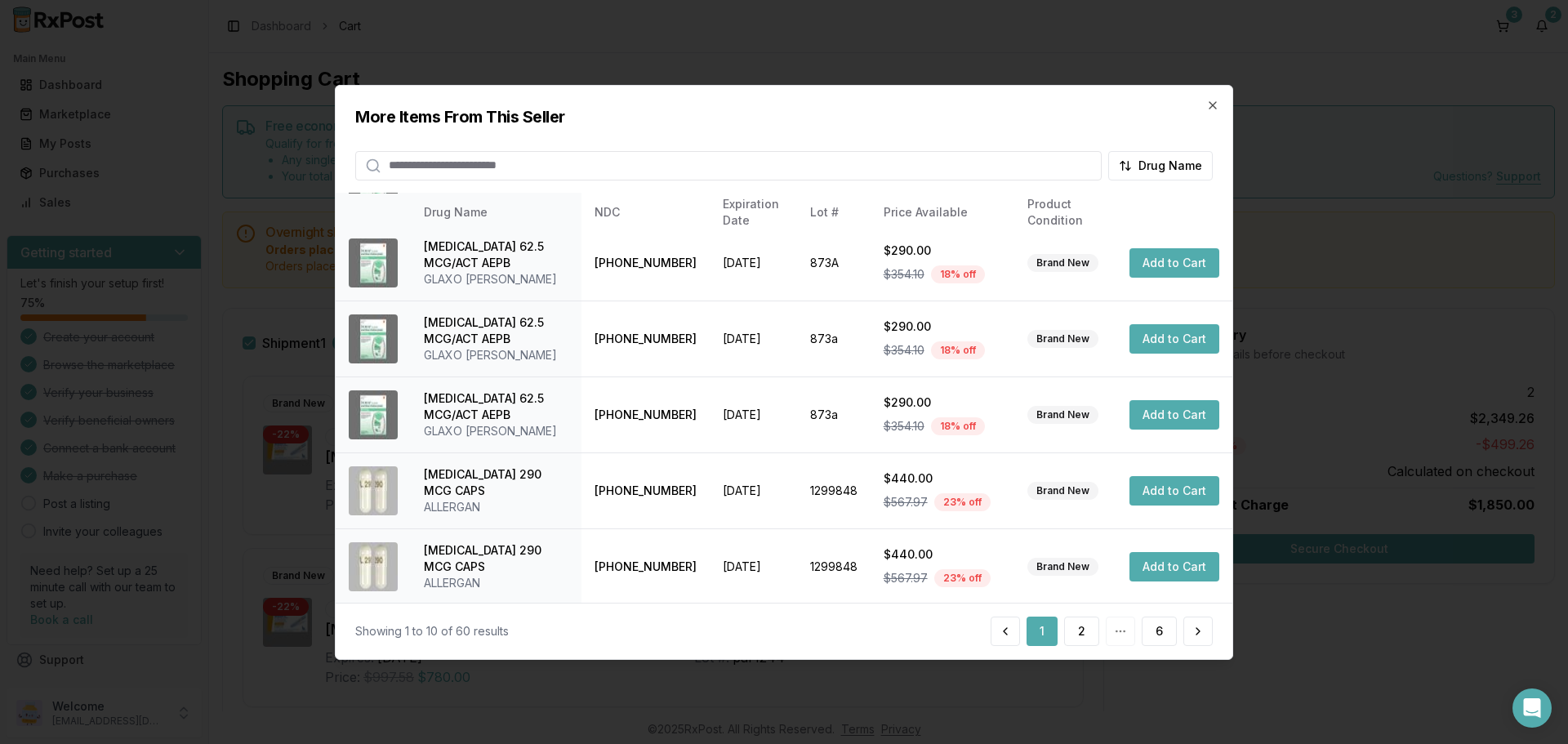
scroll to position [388, 0]
click at [1072, 634] on button "2" at bounding box center [1081, 631] width 35 height 29
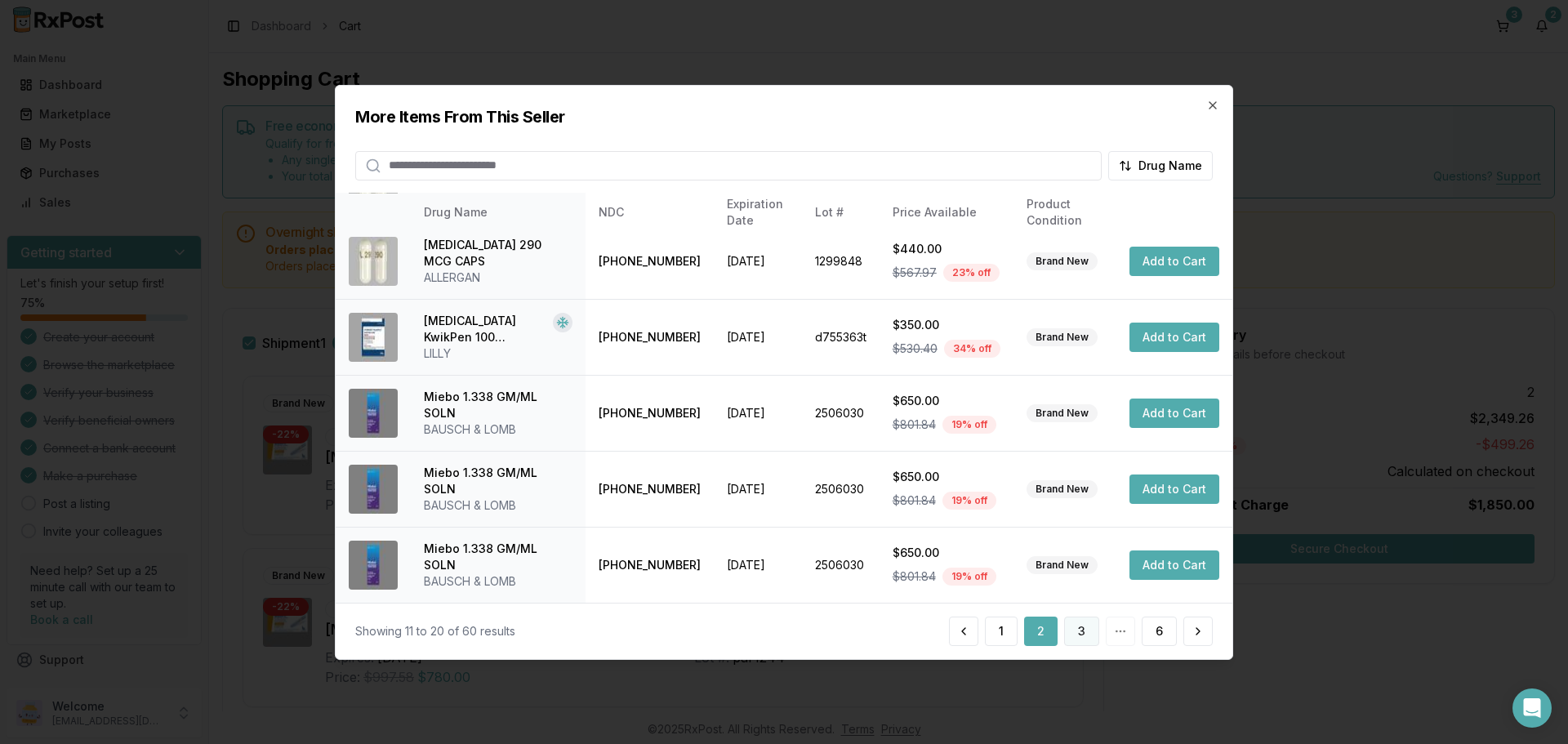
click at [1083, 640] on button "3" at bounding box center [1081, 631] width 35 height 29
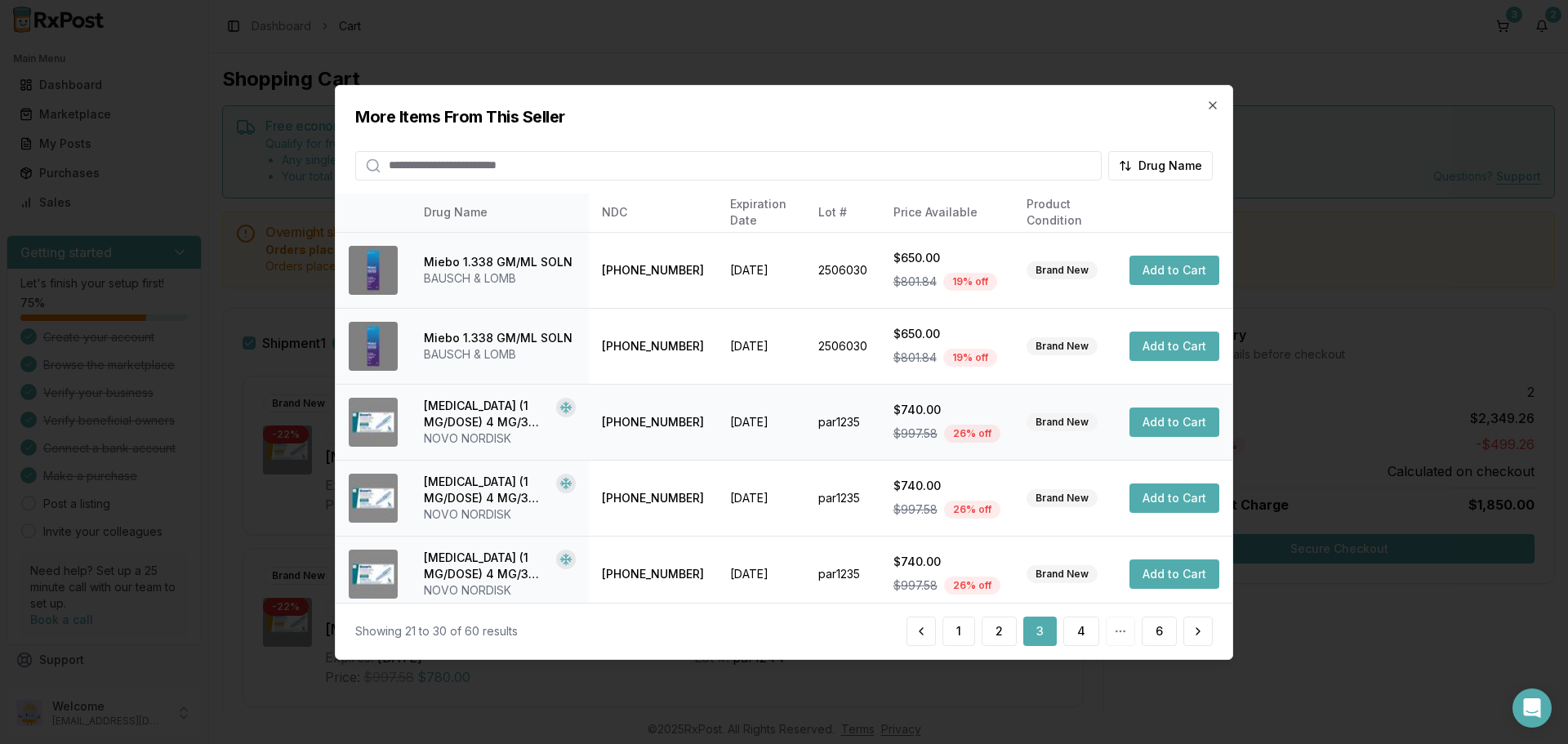
click at [1143, 429] on button "Add to Cart" at bounding box center [1174, 422] width 90 height 29
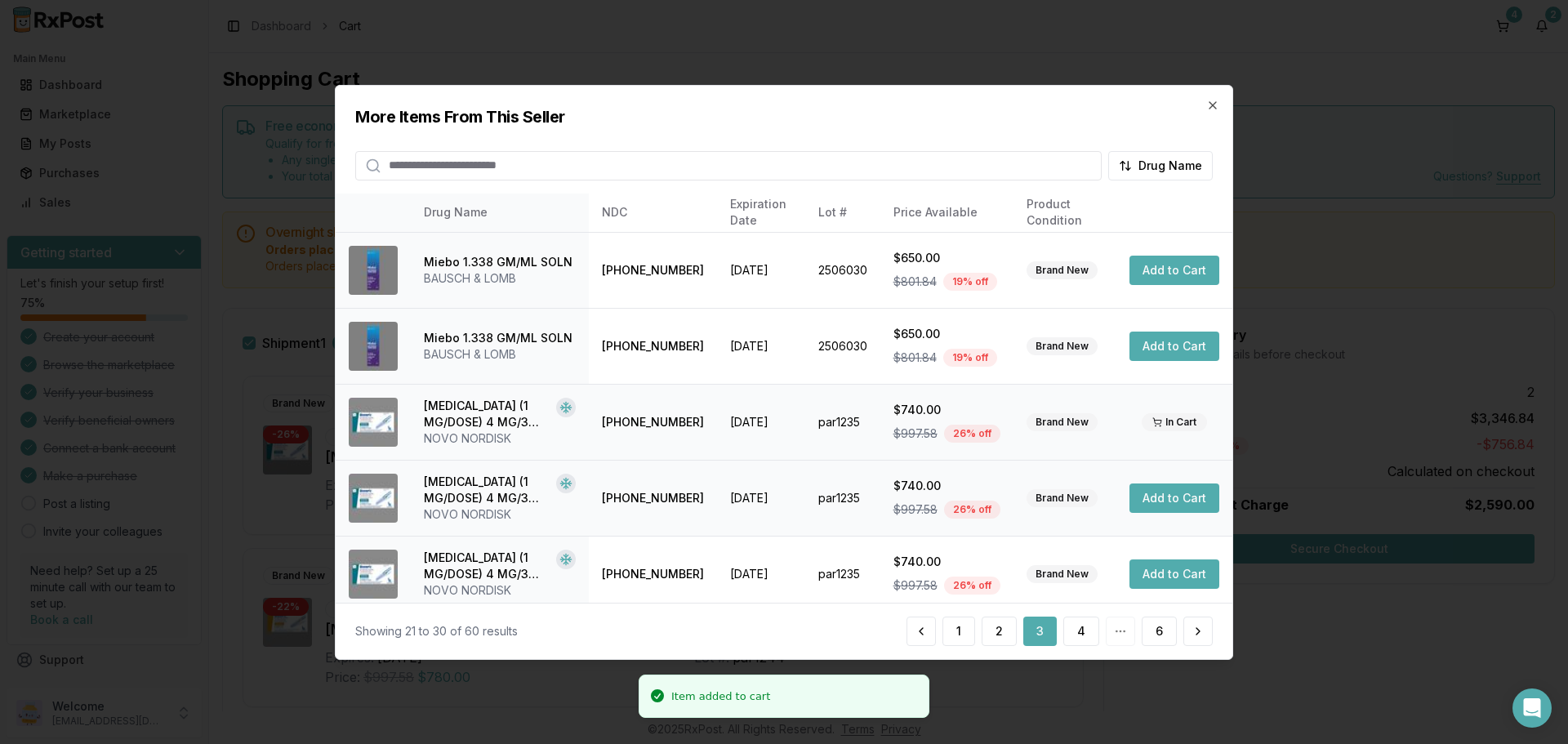
click at [1149, 496] on button "Add to Cart" at bounding box center [1174, 498] width 90 height 29
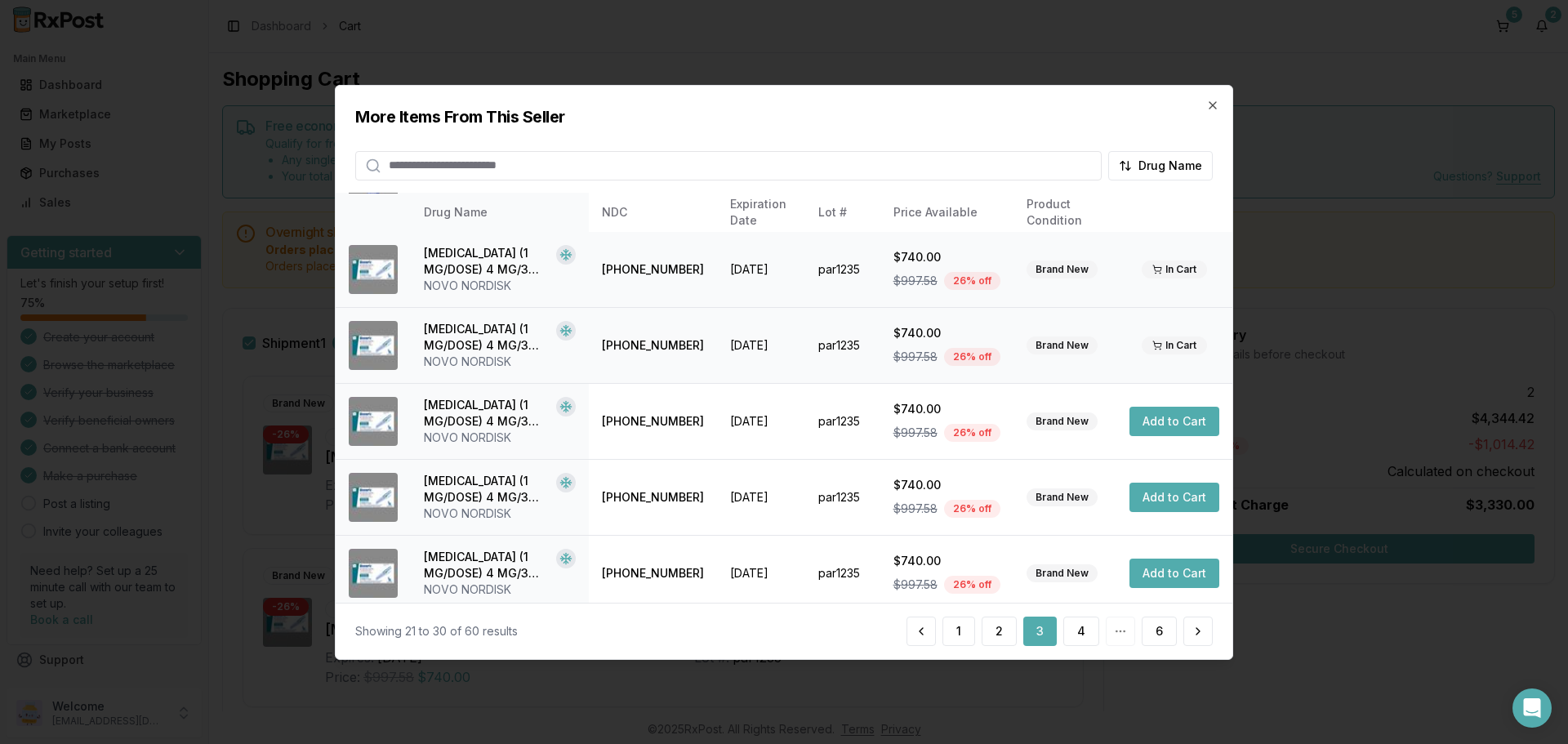
scroll to position [245, 0]
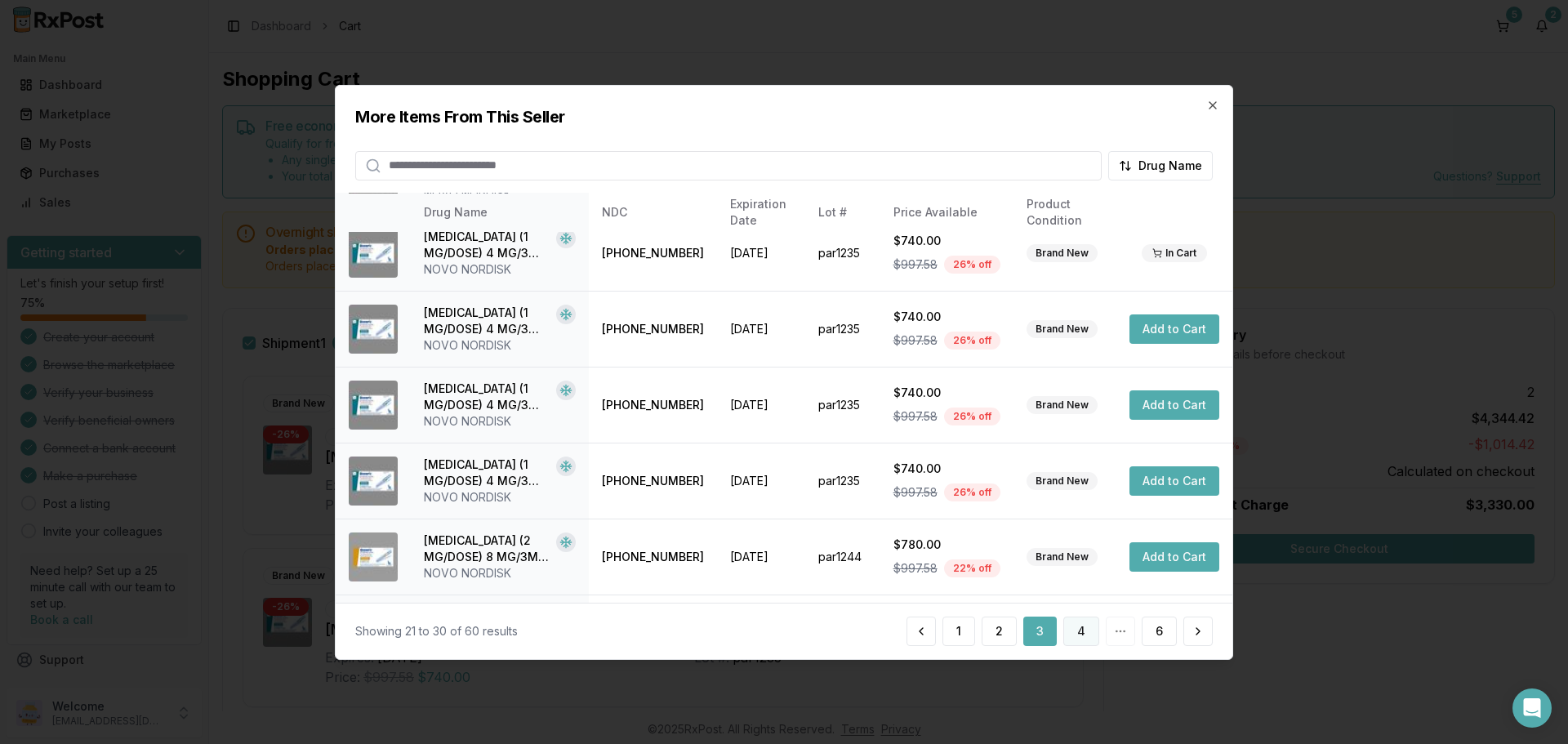
click at [1082, 639] on button "4" at bounding box center [1080, 631] width 36 height 29
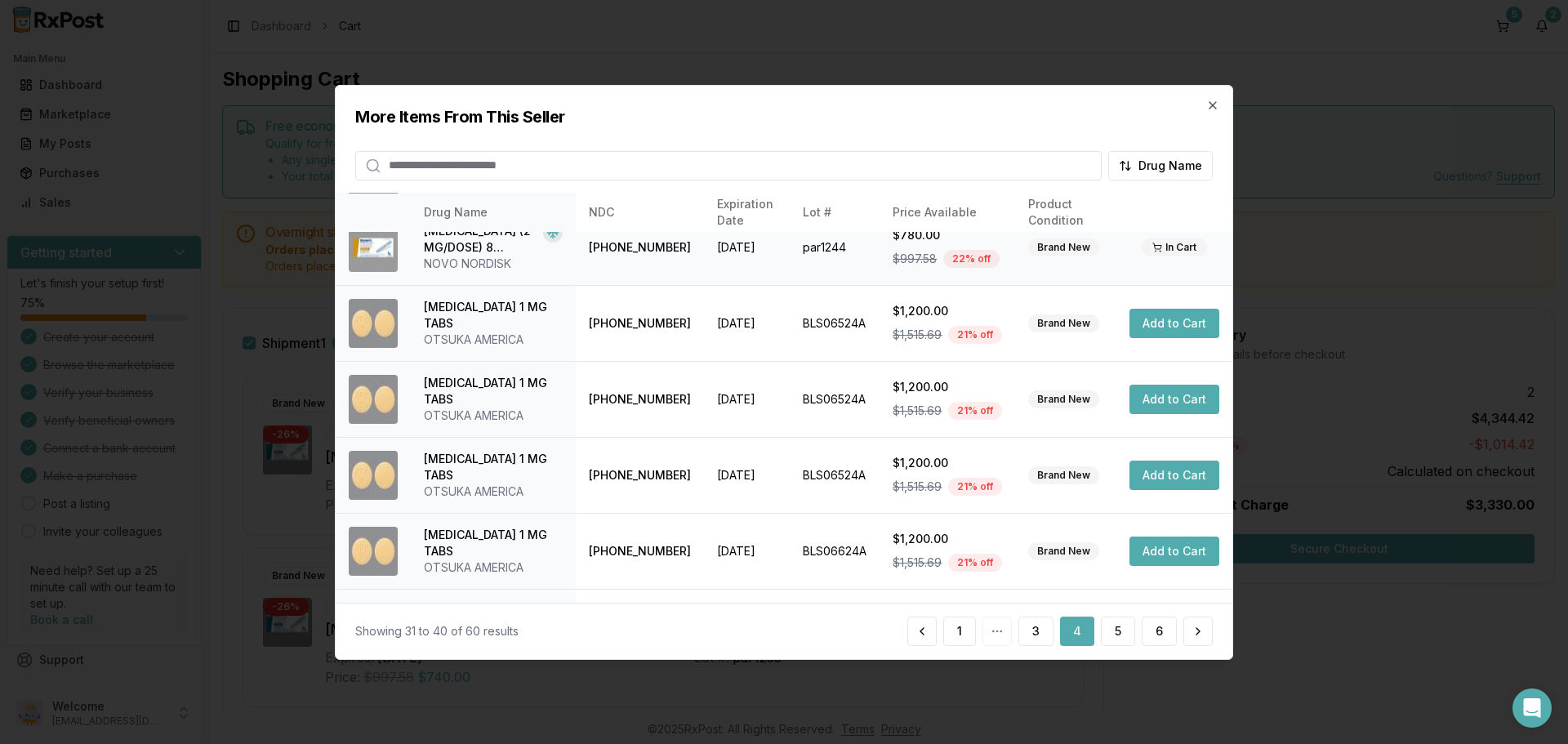
scroll to position [388, 0]
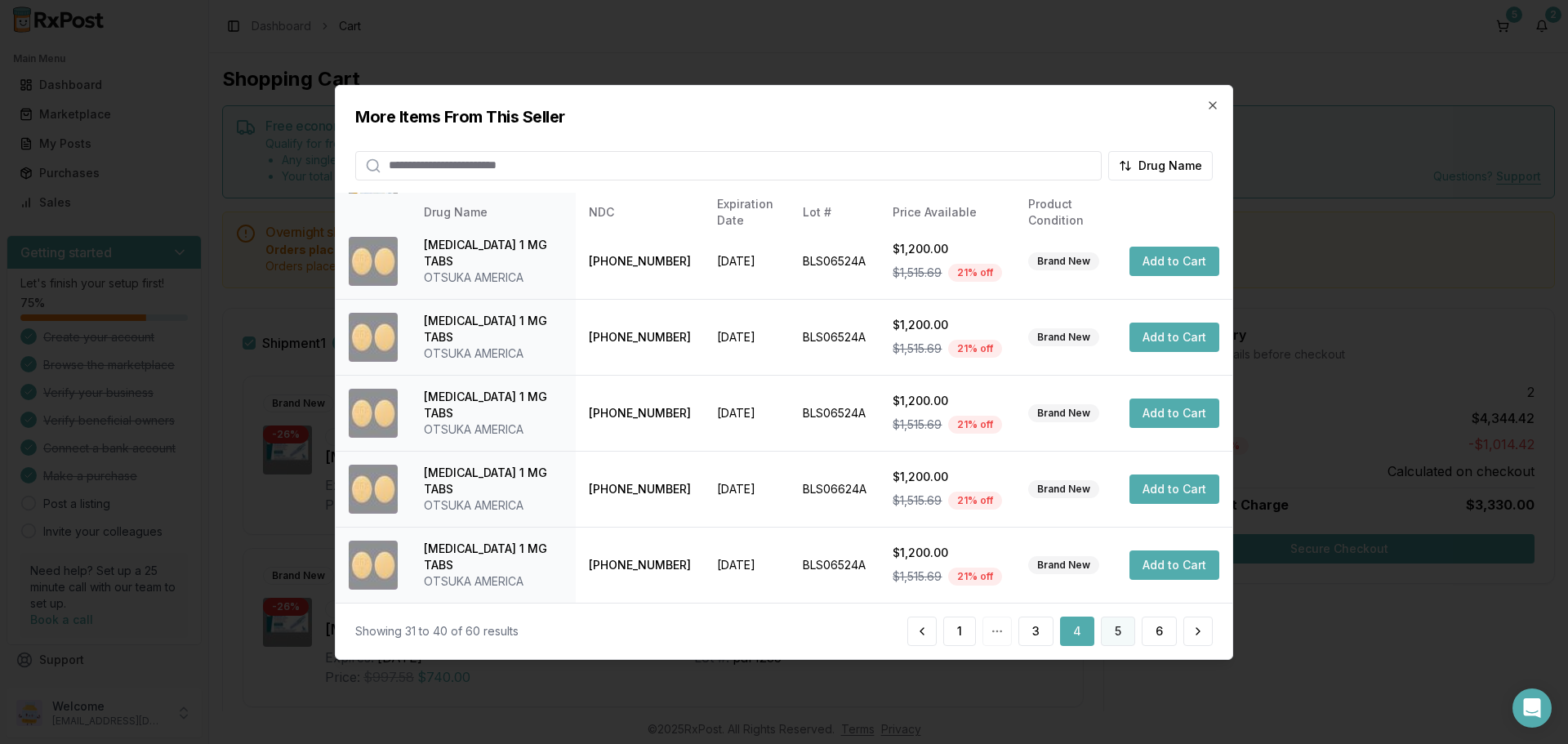
click at [1124, 630] on button "5" at bounding box center [1117, 631] width 34 height 29
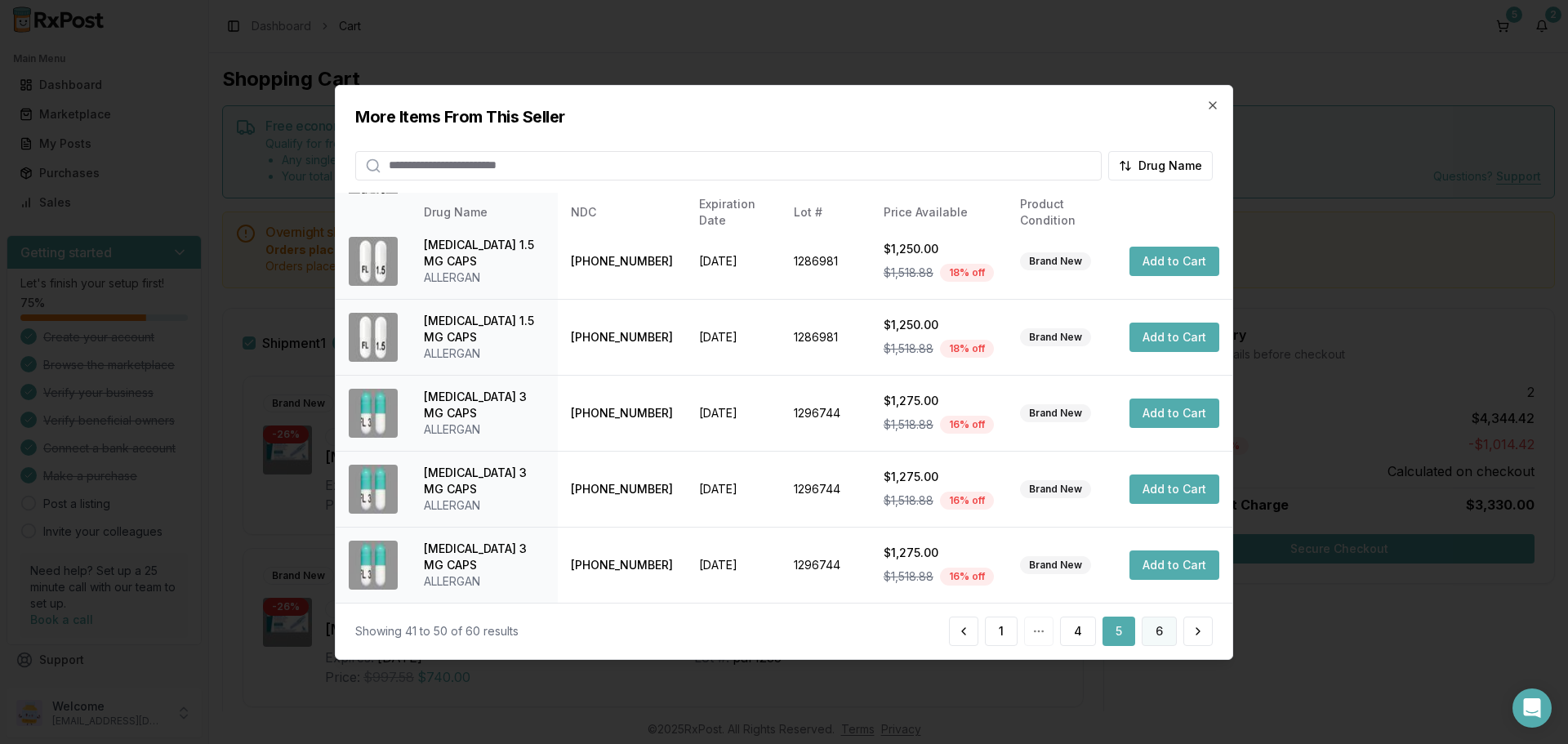
click at [1160, 631] on button "6" at bounding box center [1159, 631] width 35 height 29
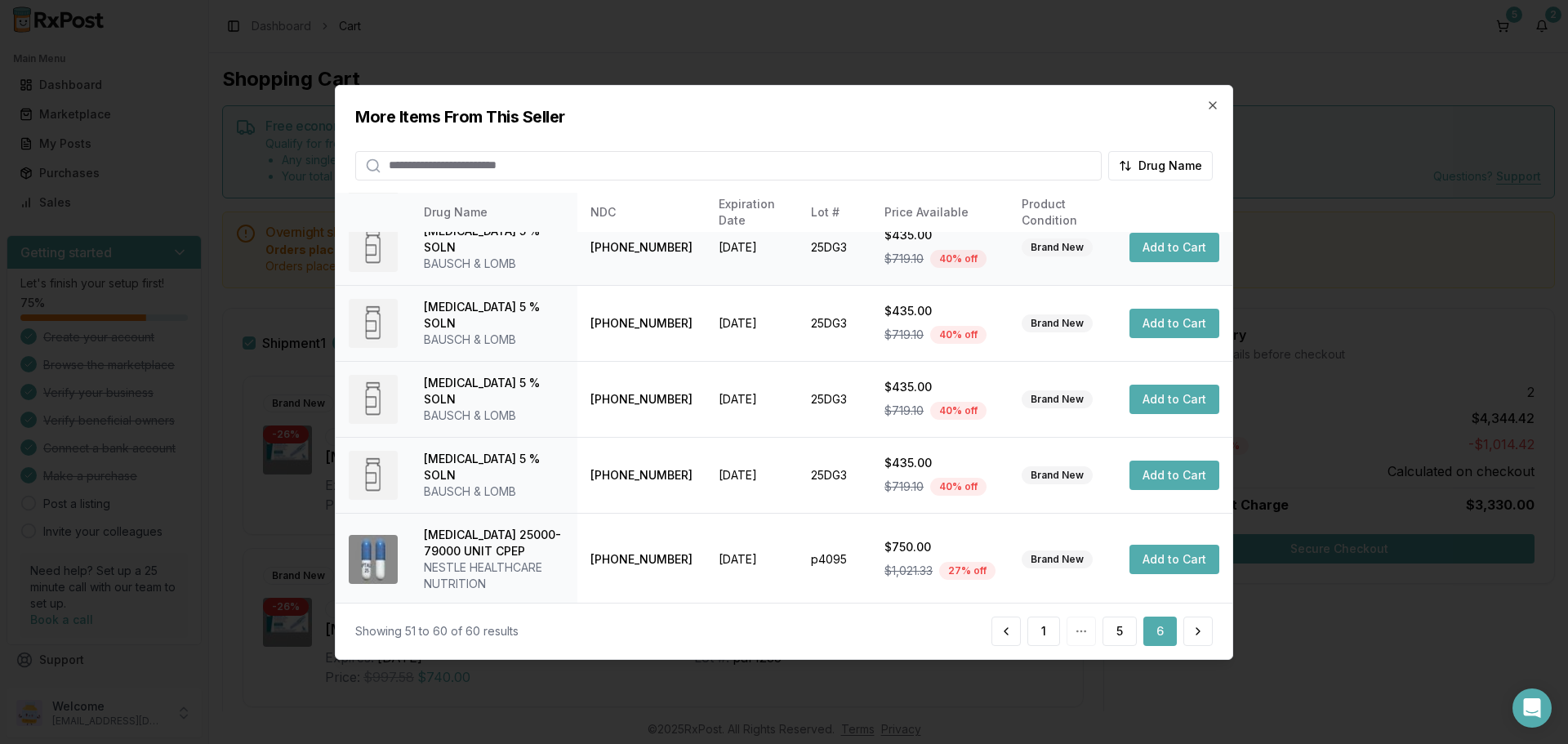
scroll to position [405, 0]
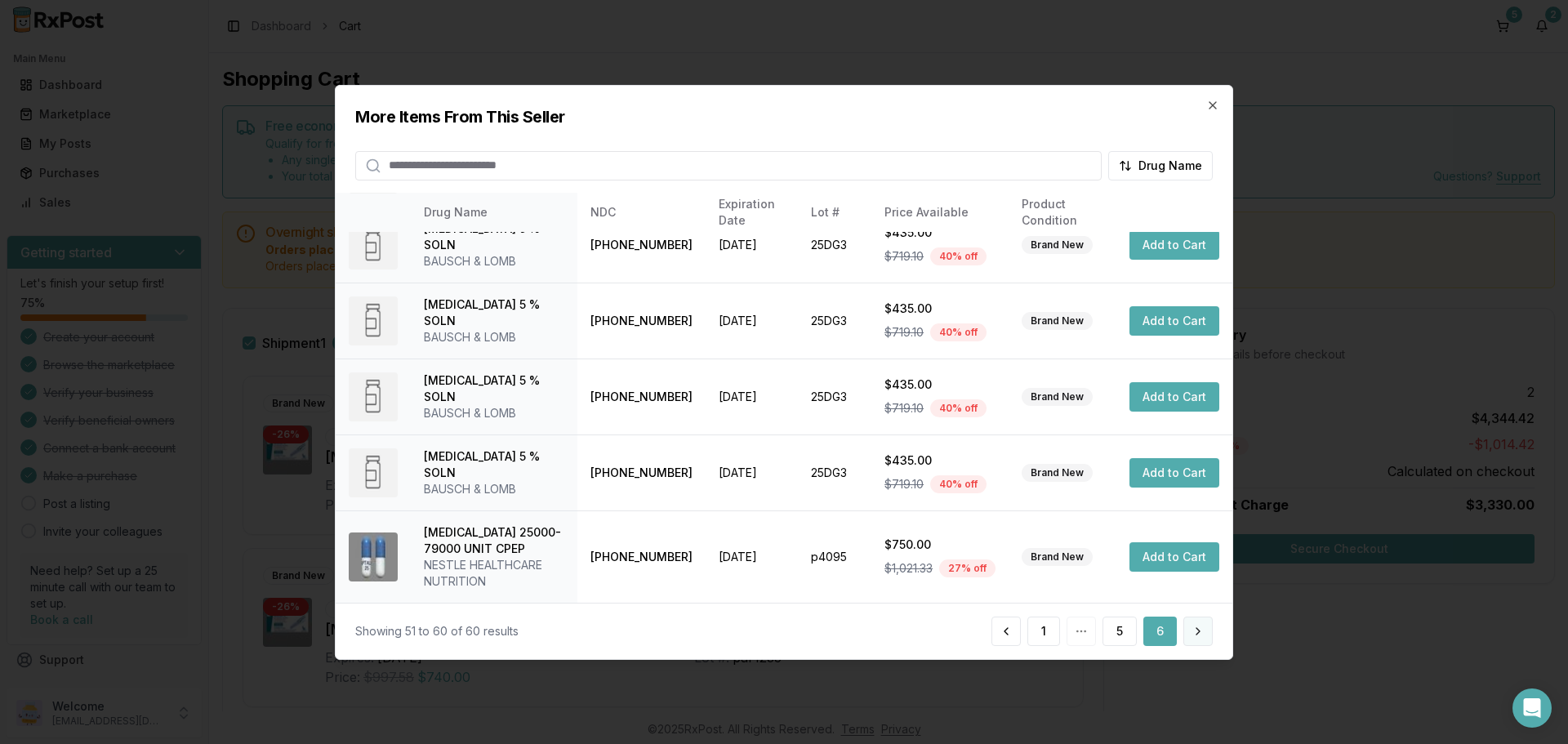
click at [1199, 634] on button at bounding box center [1198, 631] width 29 height 29
click at [1211, 109] on icon "button" at bounding box center [1212, 104] width 13 height 13
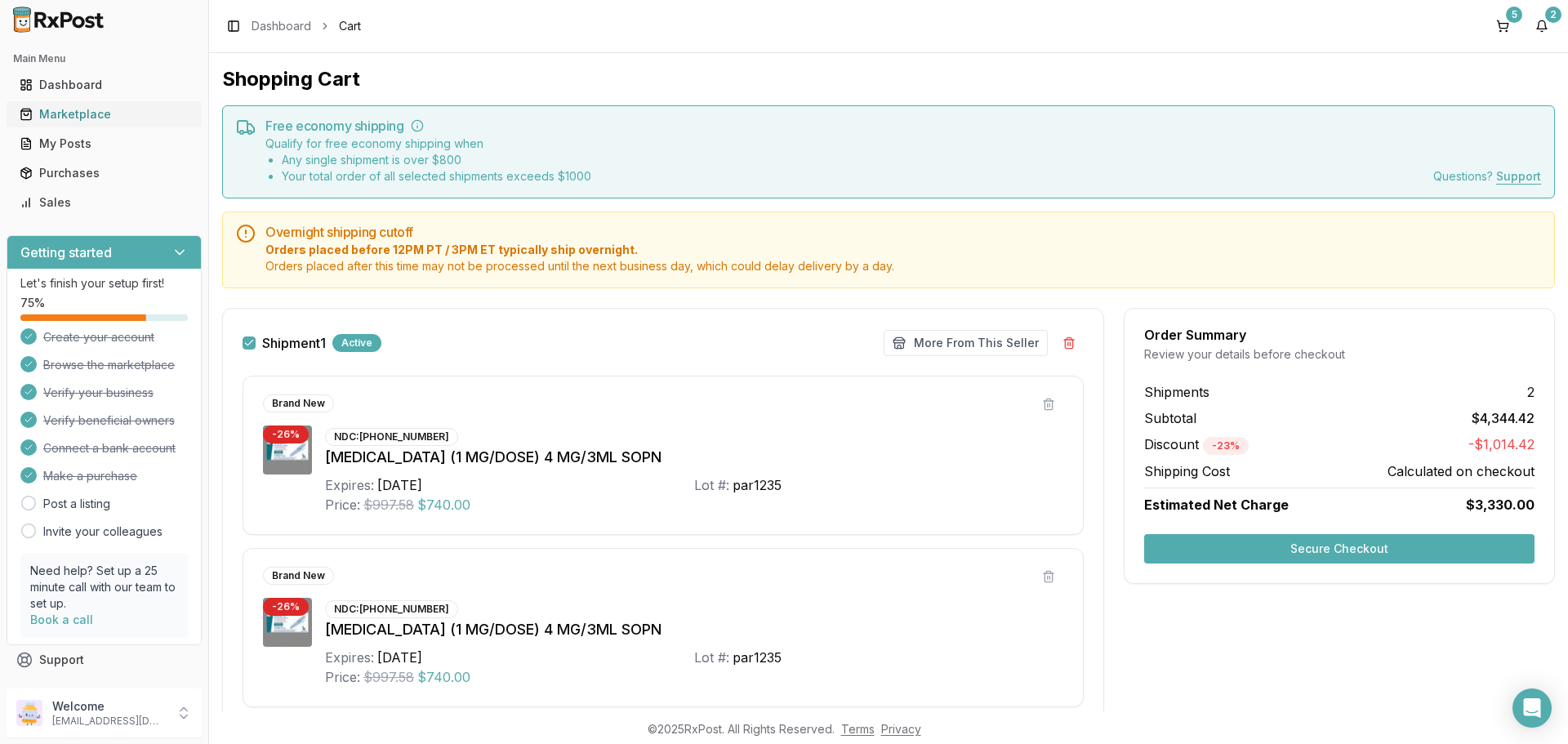
click at [98, 116] on div "Marketplace" at bounding box center [104, 115] width 169 height 16
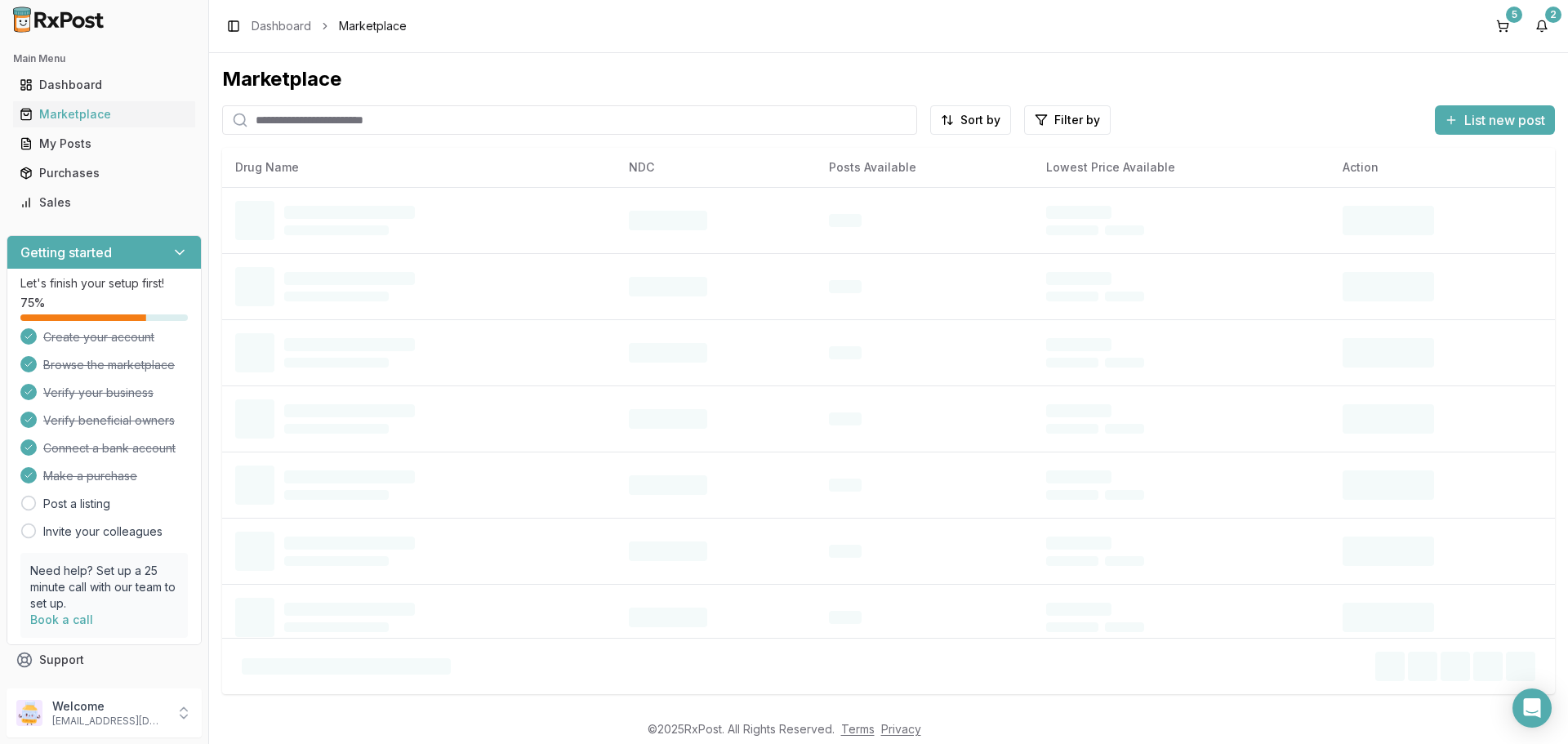
click at [429, 126] on input "search" at bounding box center [569, 120] width 695 height 29
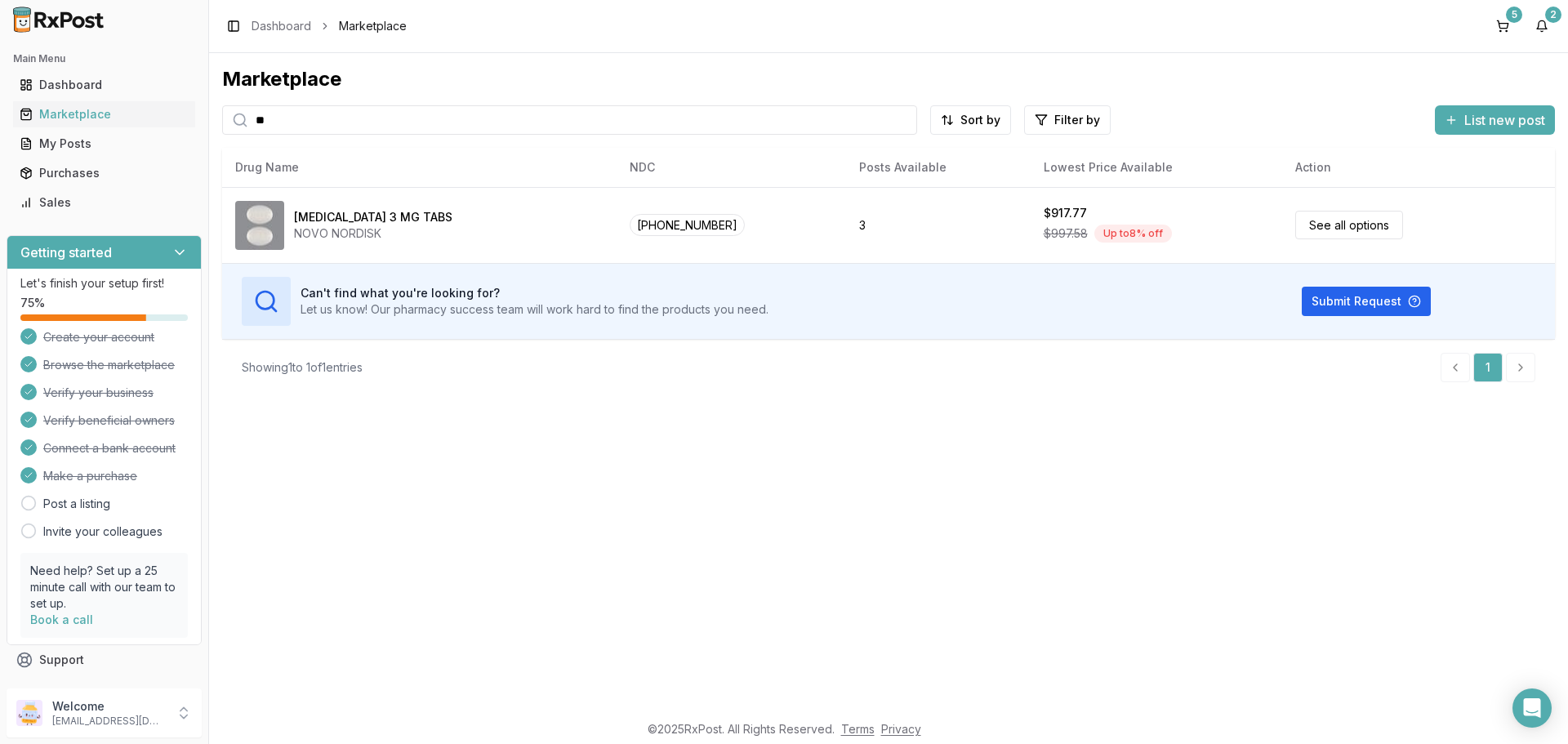
type input "*"
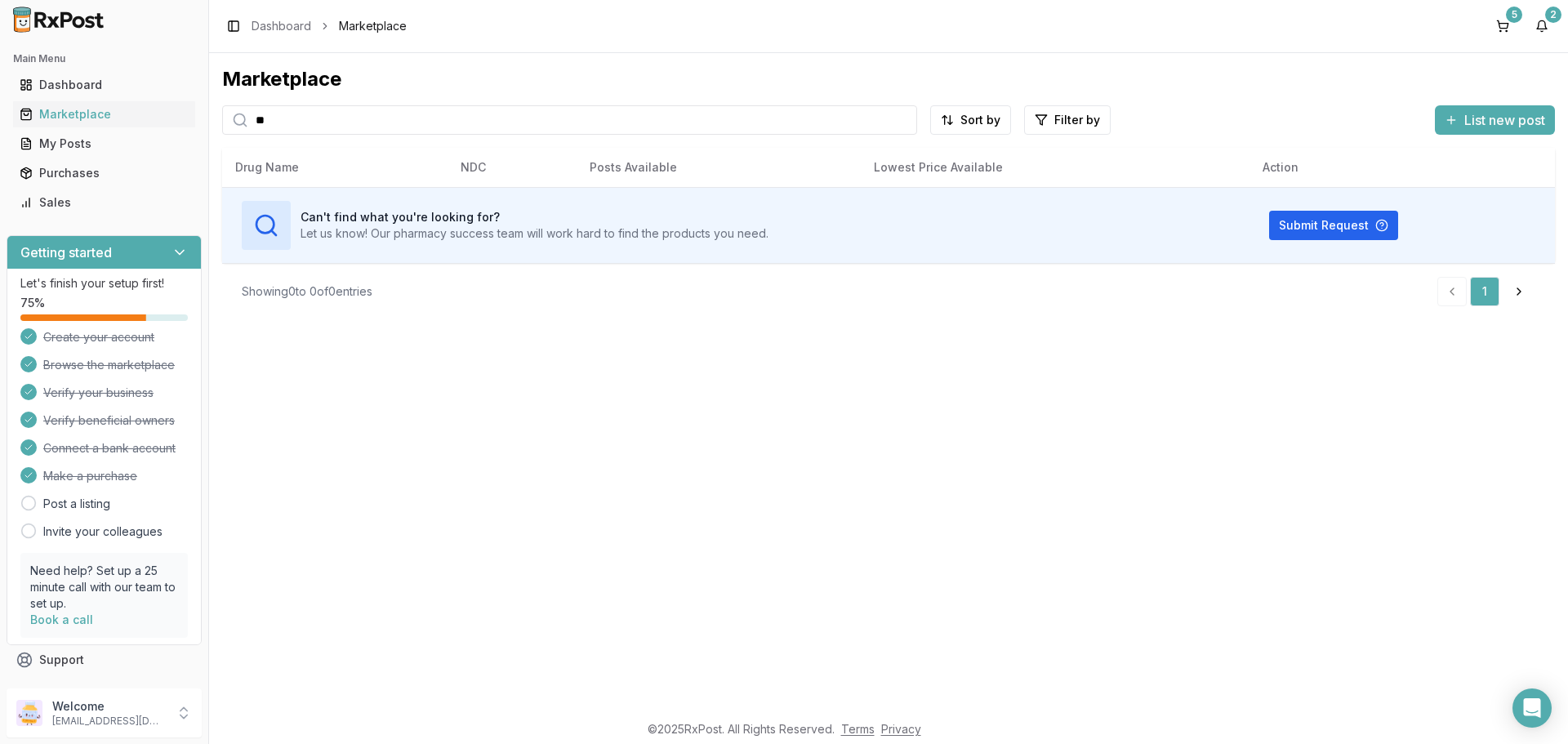
type input "*"
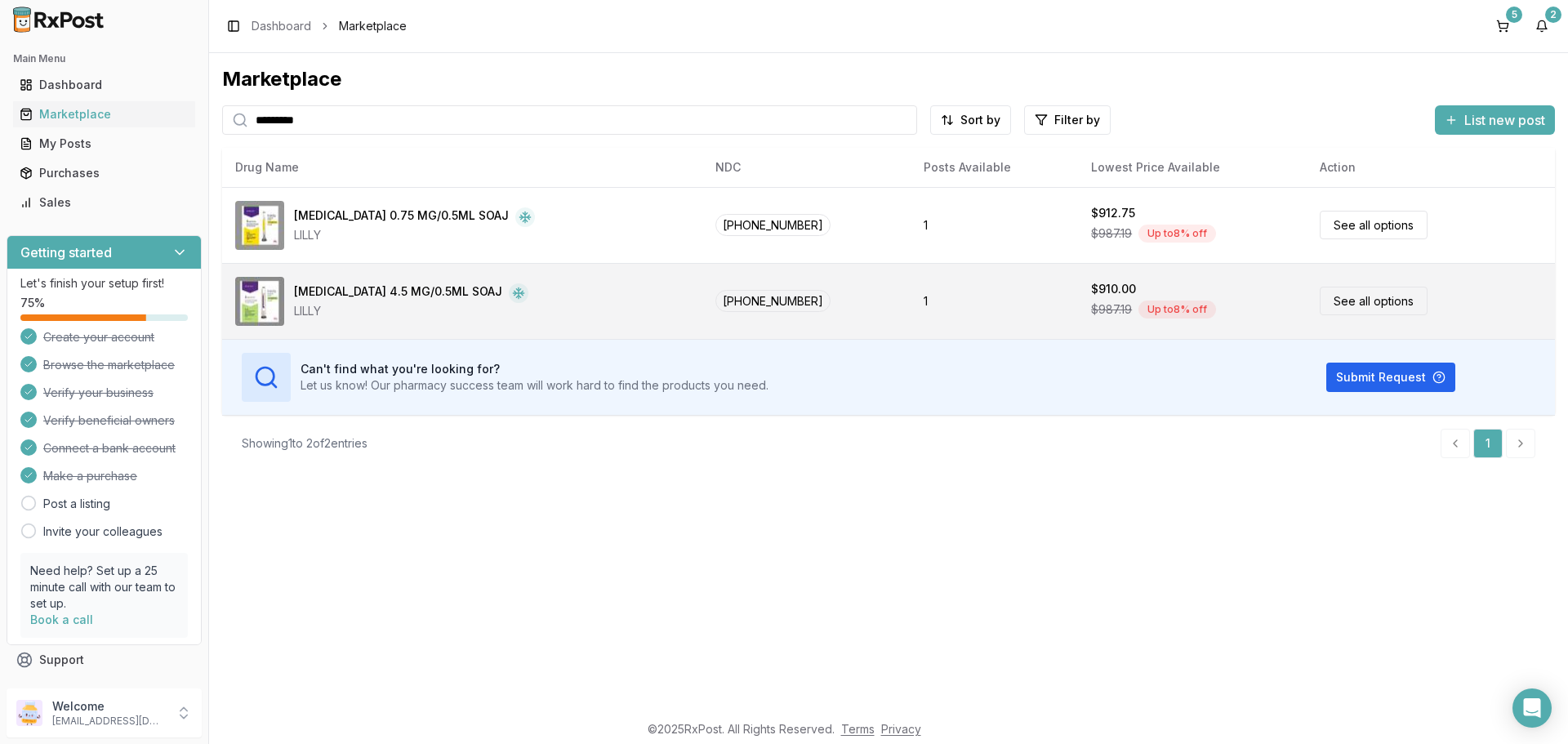
type input "*********"
click at [1347, 307] on link "See all options" at bounding box center [1374, 301] width 108 height 28
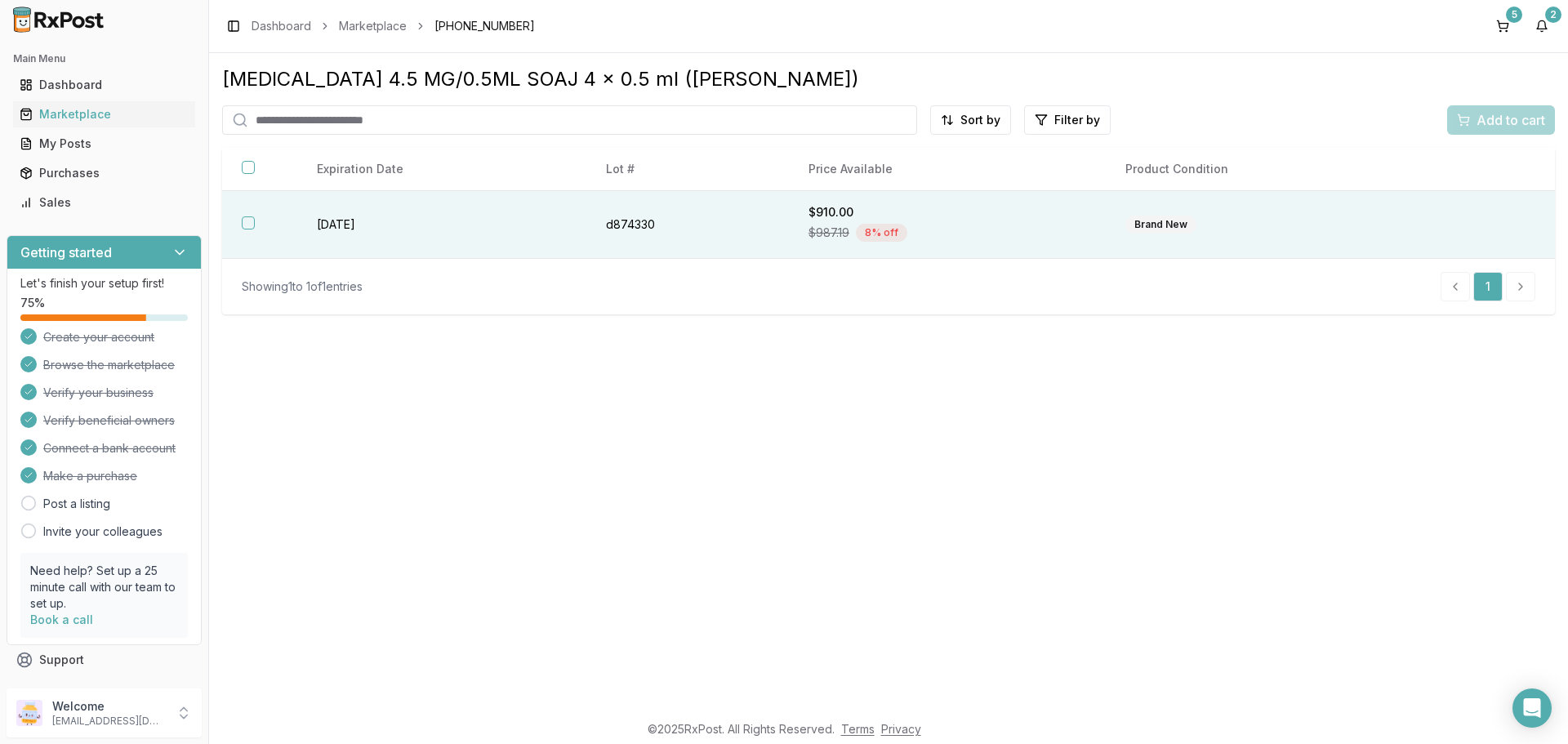
click at [255, 231] on th at bounding box center [259, 225] width 75 height 68
click at [1484, 127] on span "Add to cart" at bounding box center [1510, 119] width 69 height 19
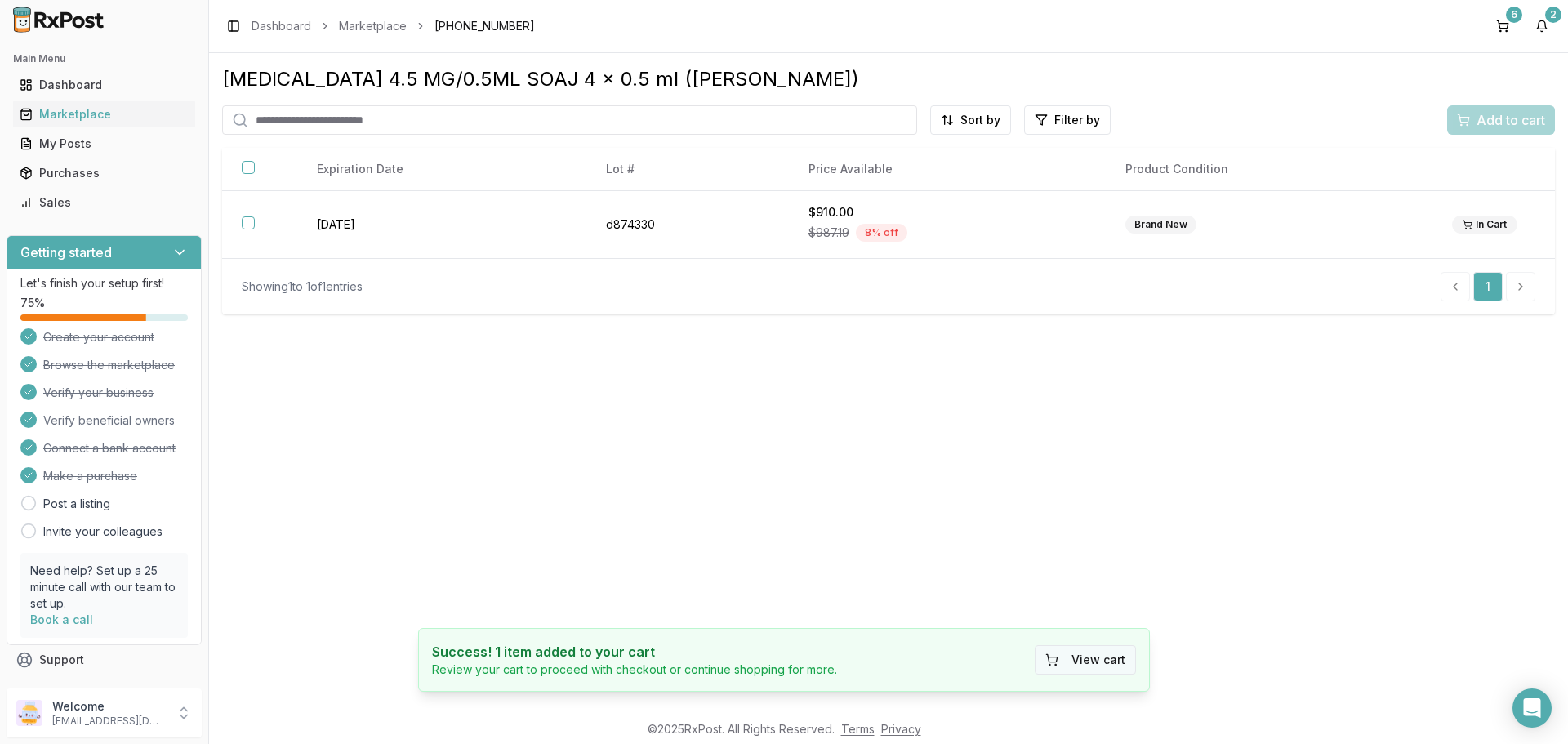
click at [1112, 660] on button "View cart" at bounding box center [1085, 660] width 101 height 29
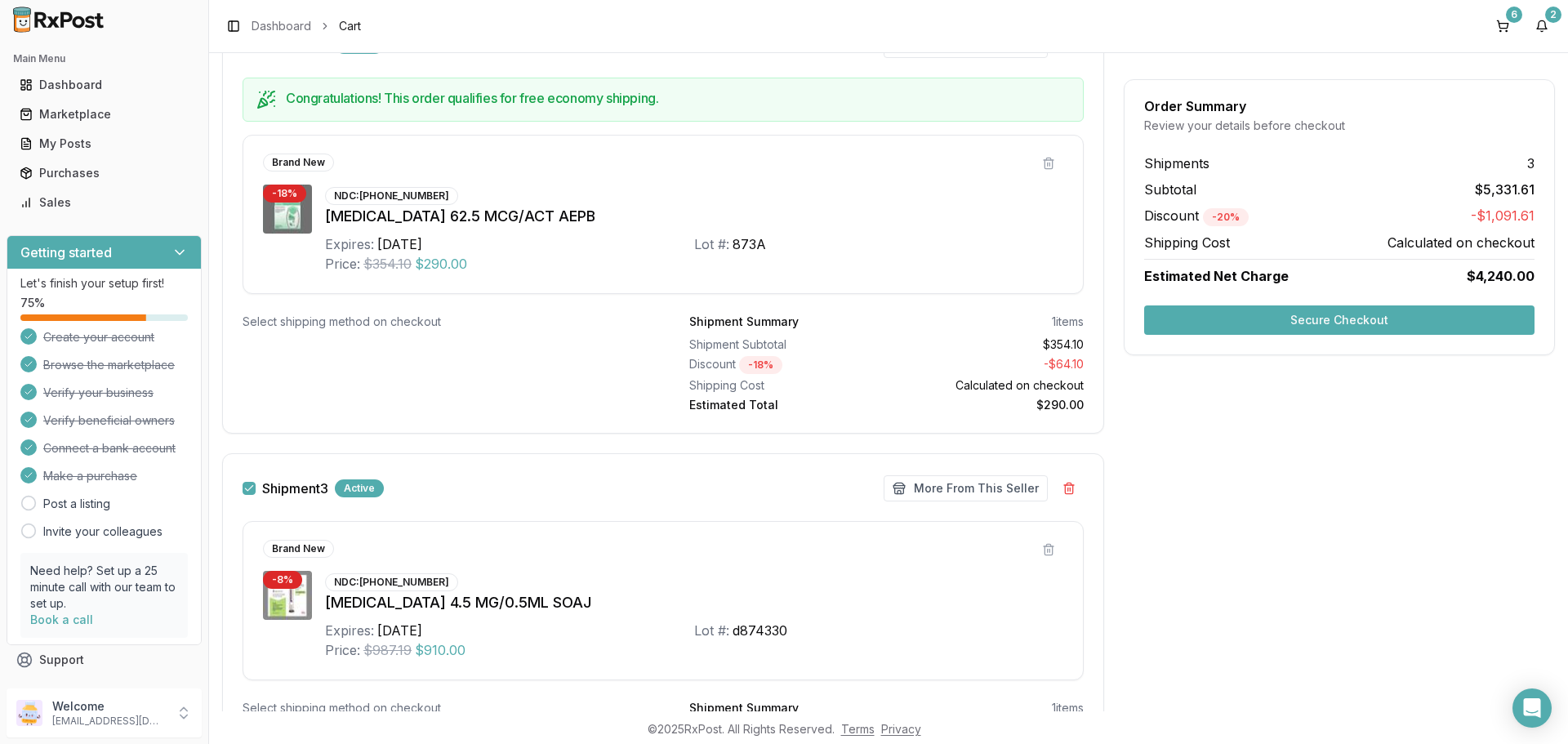
scroll to position [1225, 0]
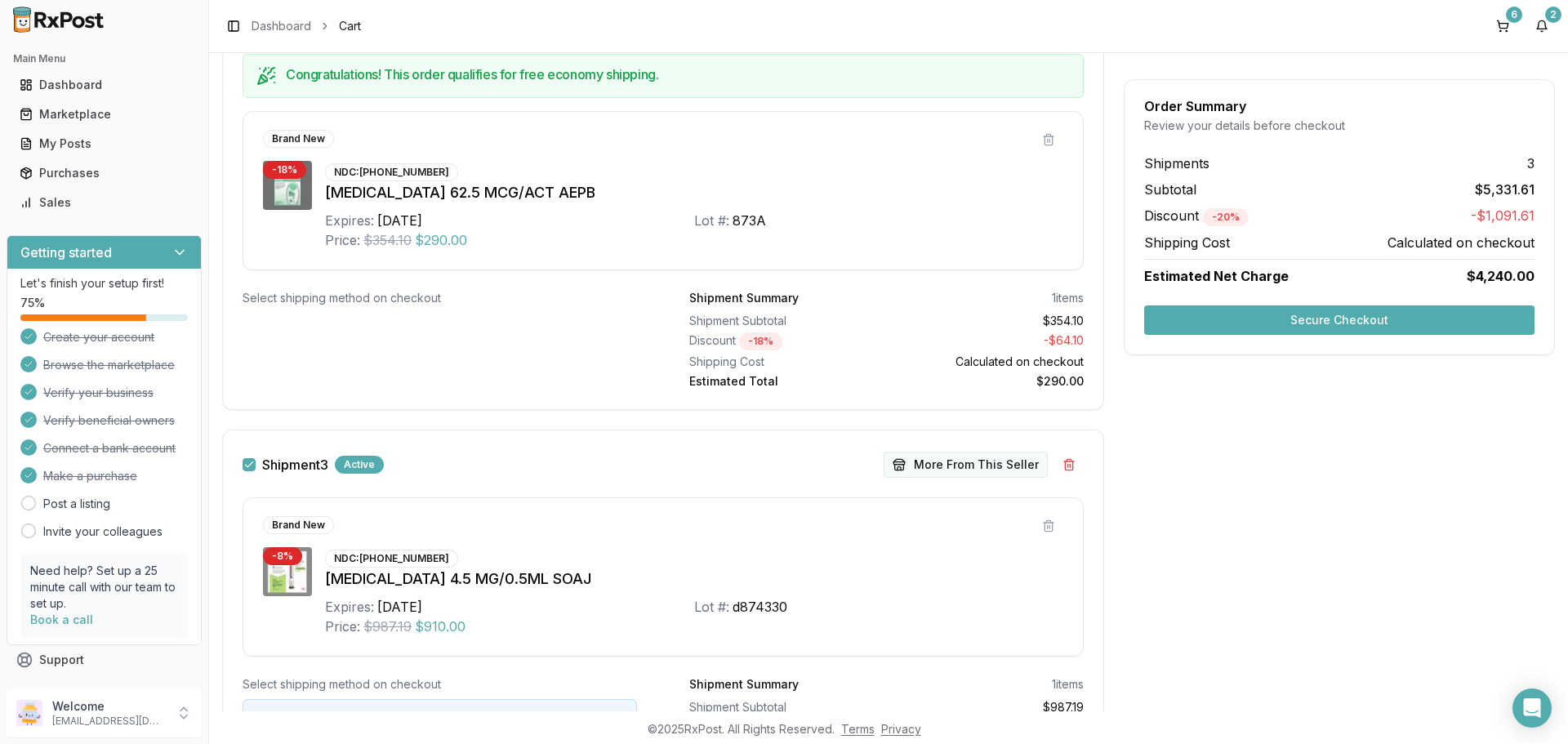
click at [928, 466] on button "More From This Seller" at bounding box center [965, 465] width 164 height 27
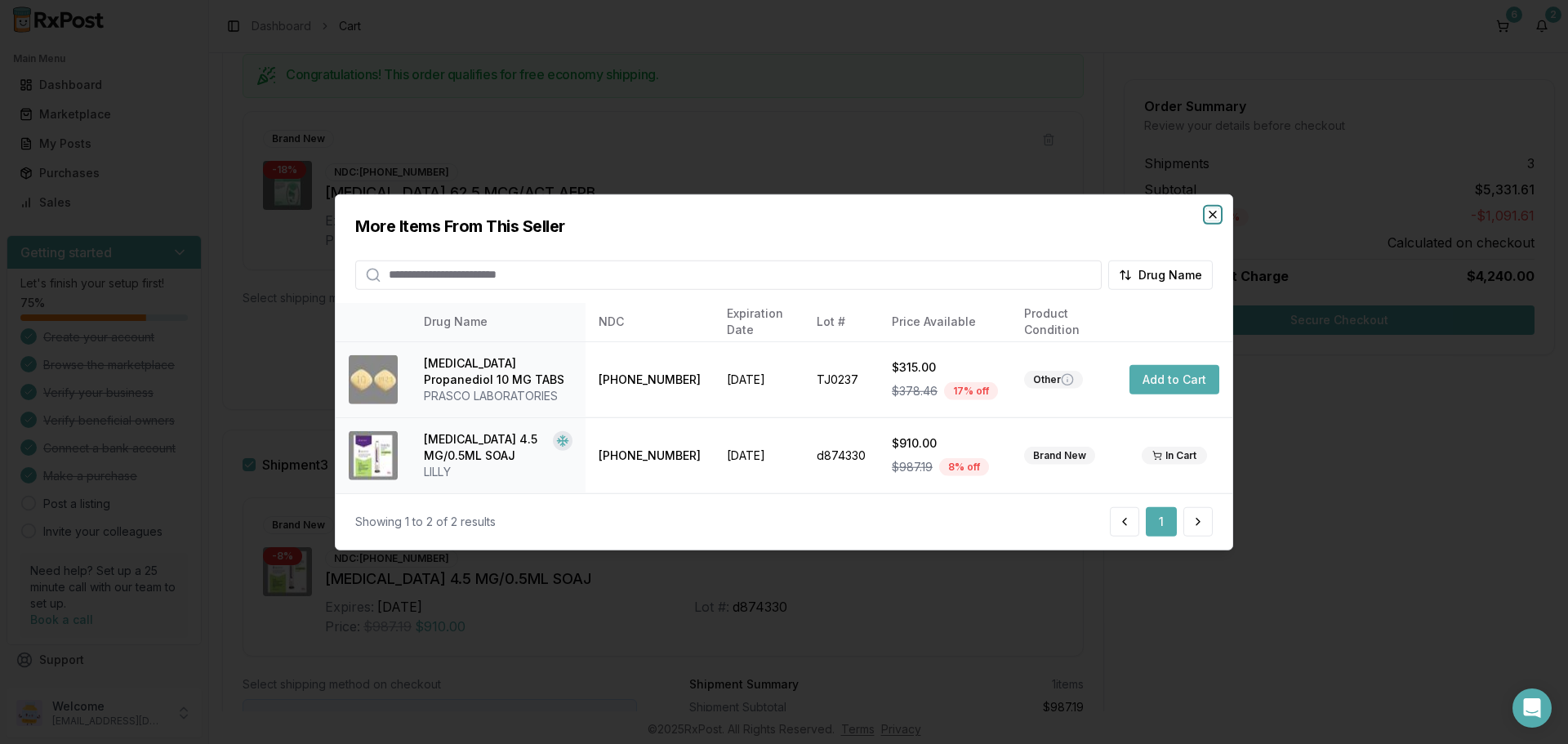
click at [1211, 211] on icon "button" at bounding box center [1212, 213] width 13 height 13
